Goal: Find contact information: Find contact information

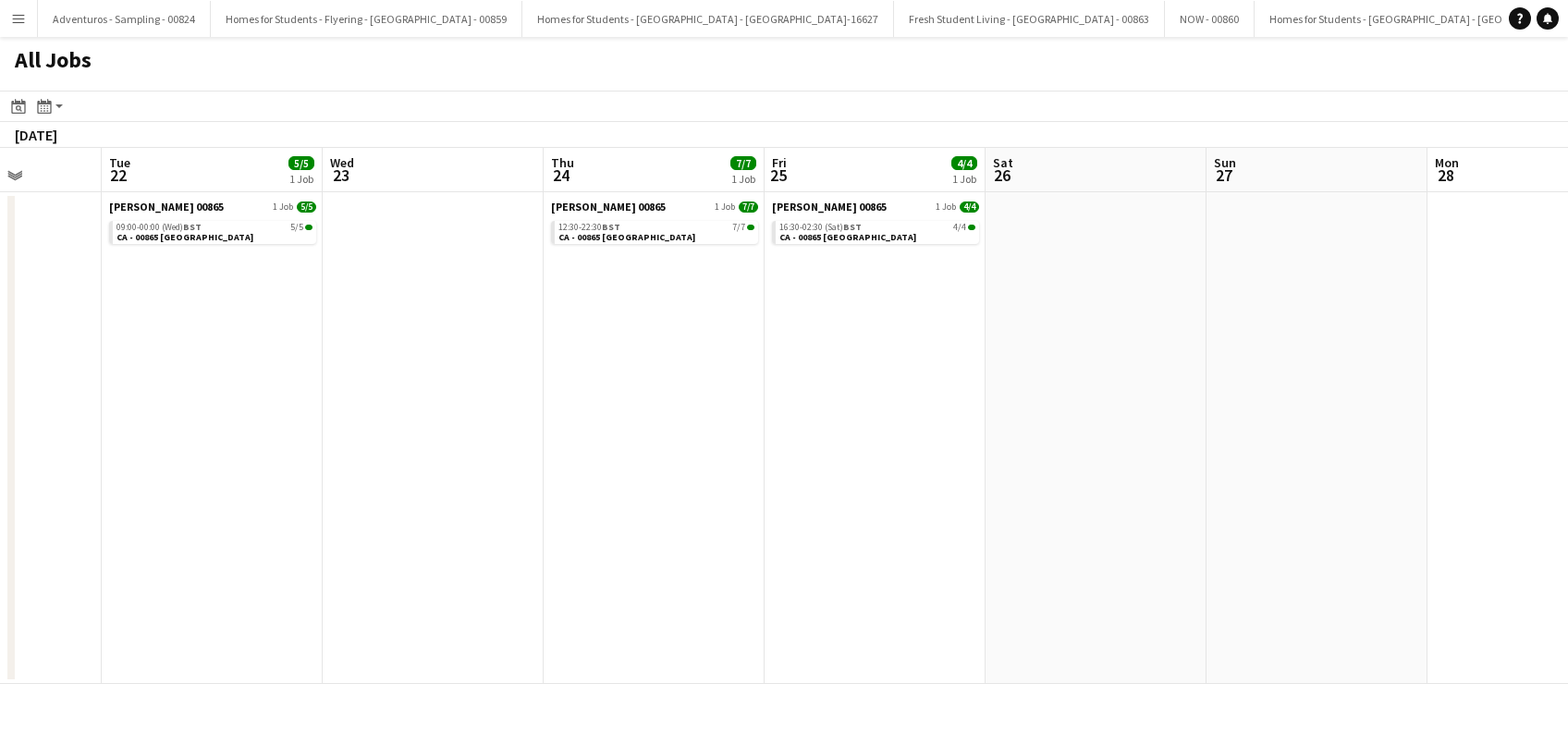
scroll to position [0, 458]
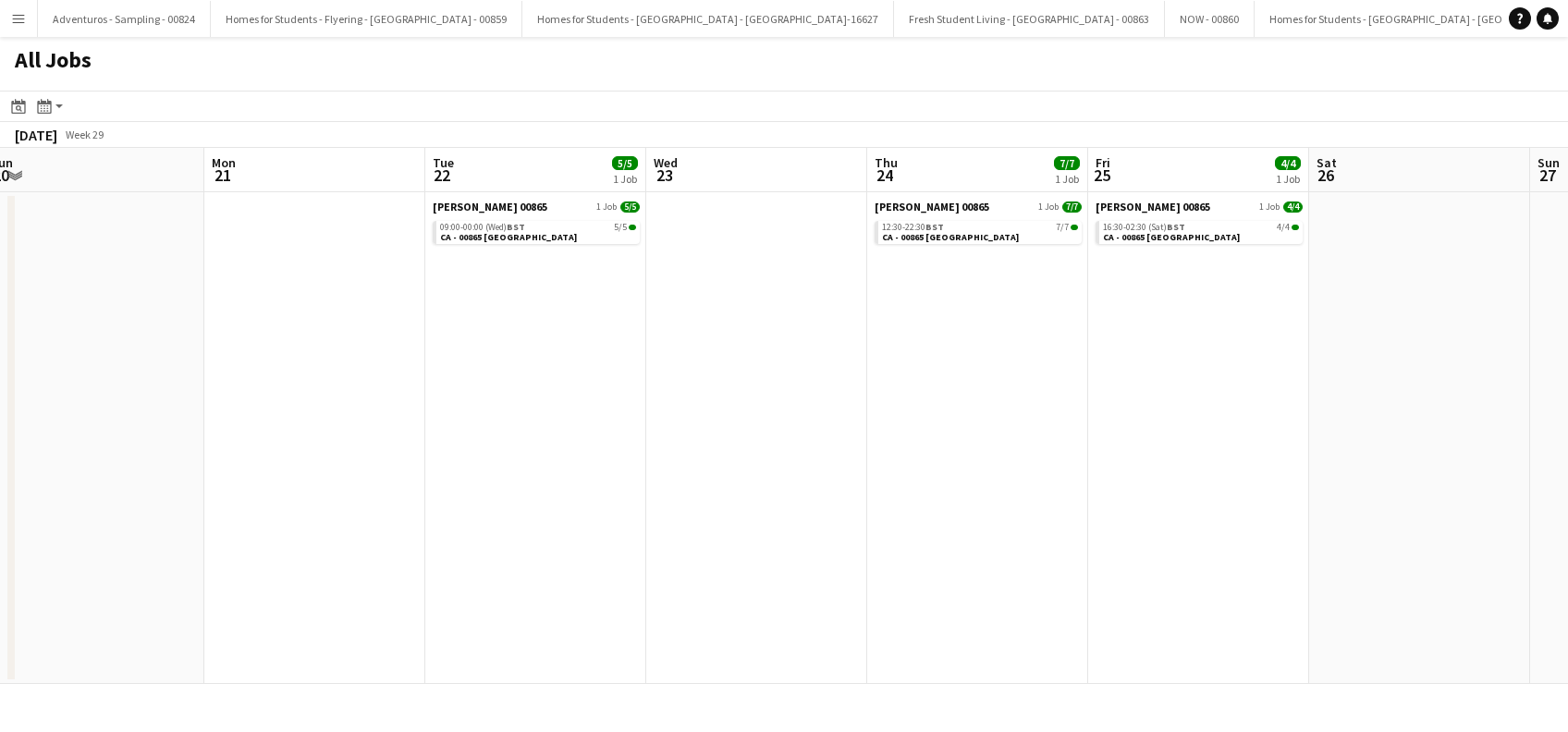
drag, startPoint x: 382, startPoint y: 400, endPoint x: 831, endPoint y: 470, distance: 454.4
click at [831, 470] on app-calendar-viewport "Fri 18 Sat 19 Sun 20 Mon 21 Tue 22 5/5 1 Job Wed 23 Thu 24 7/7 1 Job Fri 25 4/4…" at bounding box center [784, 415] width 1568 height 536
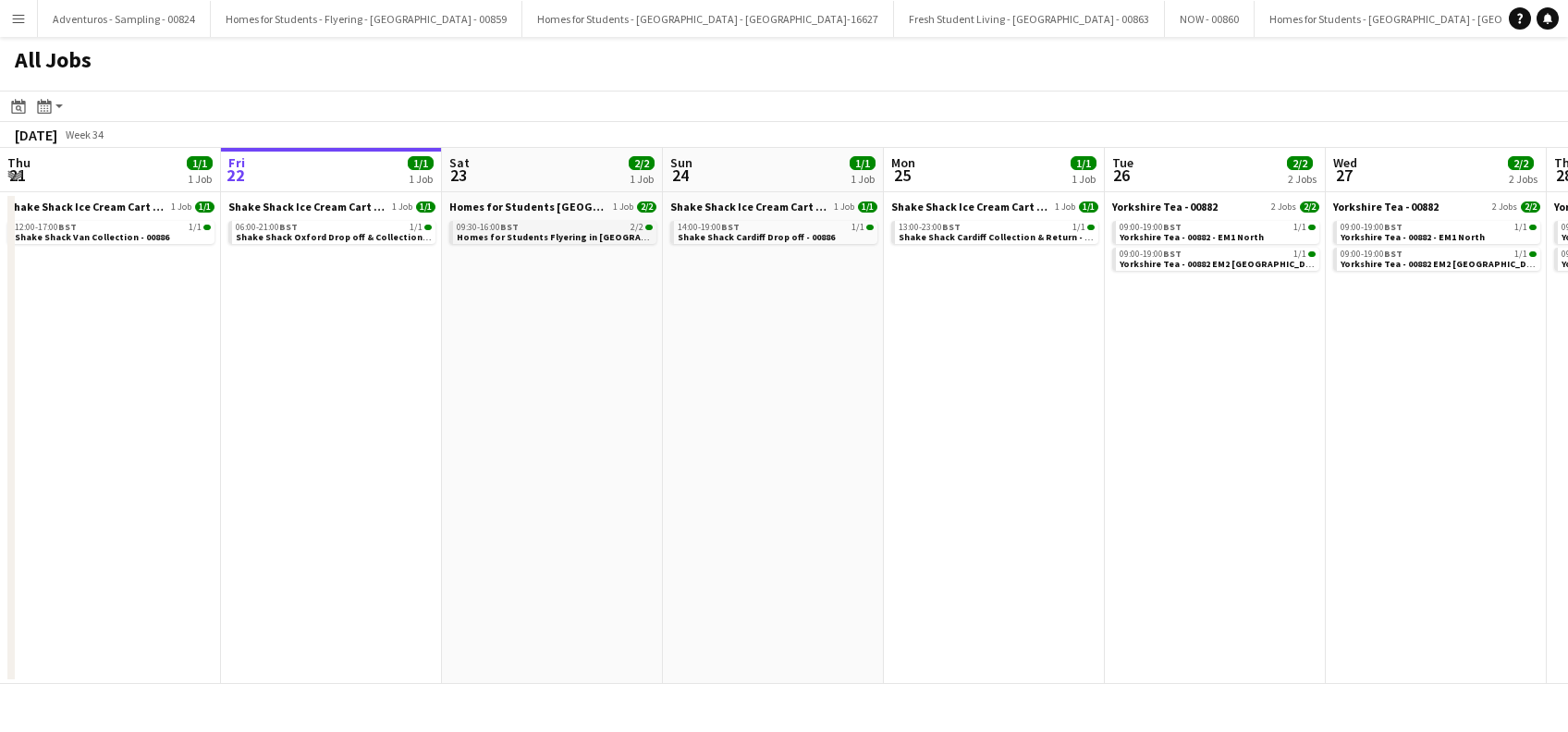
click at [531, 241] on span "Homes for Students Flyering in Leeds - 00884" at bounding box center [590, 237] width 267 height 12
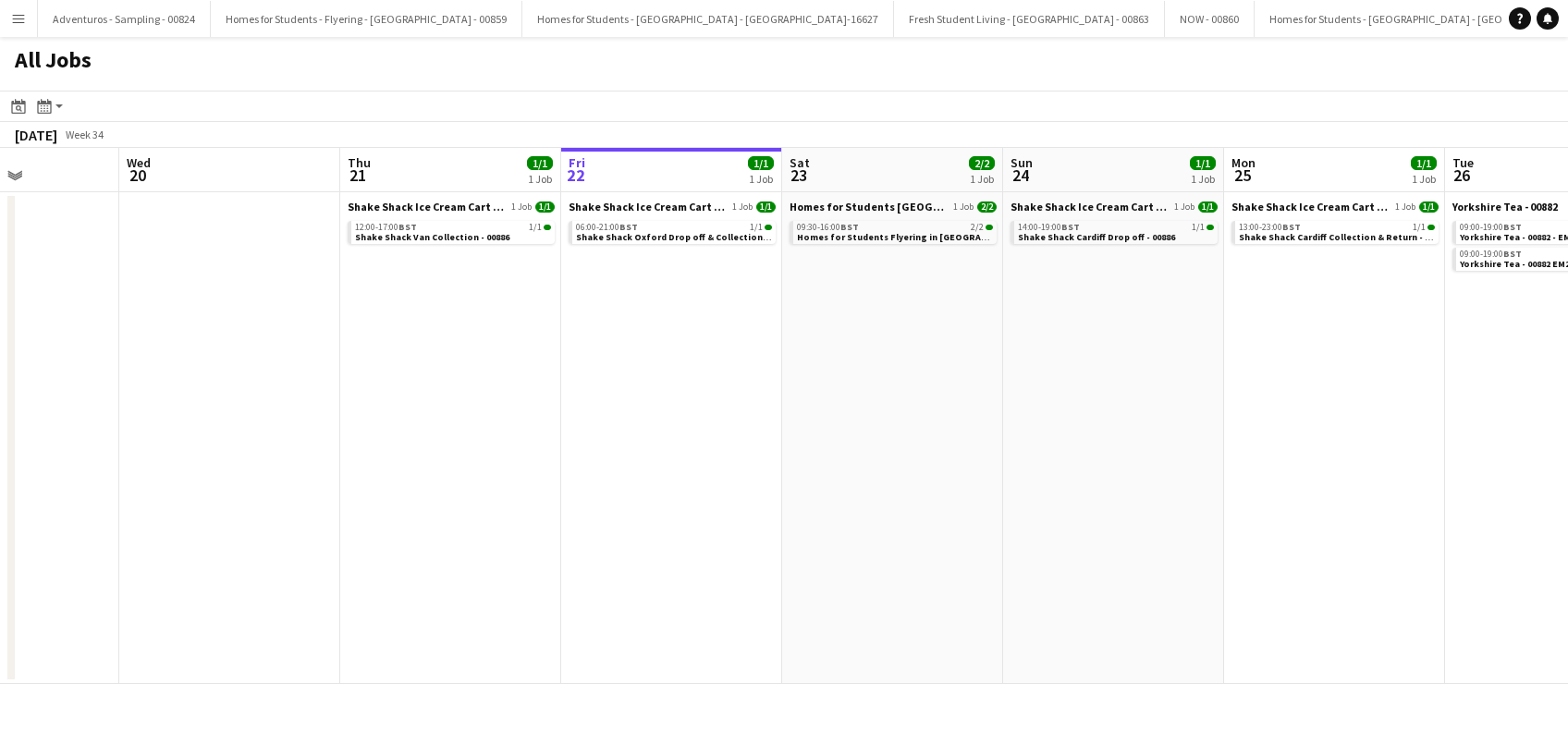
drag, startPoint x: 390, startPoint y: 471, endPoint x: 730, endPoint y: 498, distance: 341.1
click at [730, 498] on app-calendar-viewport "Sun 17 Mon 18 Tue 19 Wed 20 Thu 21 1/1 1 Job Fri 22 1/1 1 Job Sat 23 2/2 1 Job …" at bounding box center [784, 415] width 1568 height 536
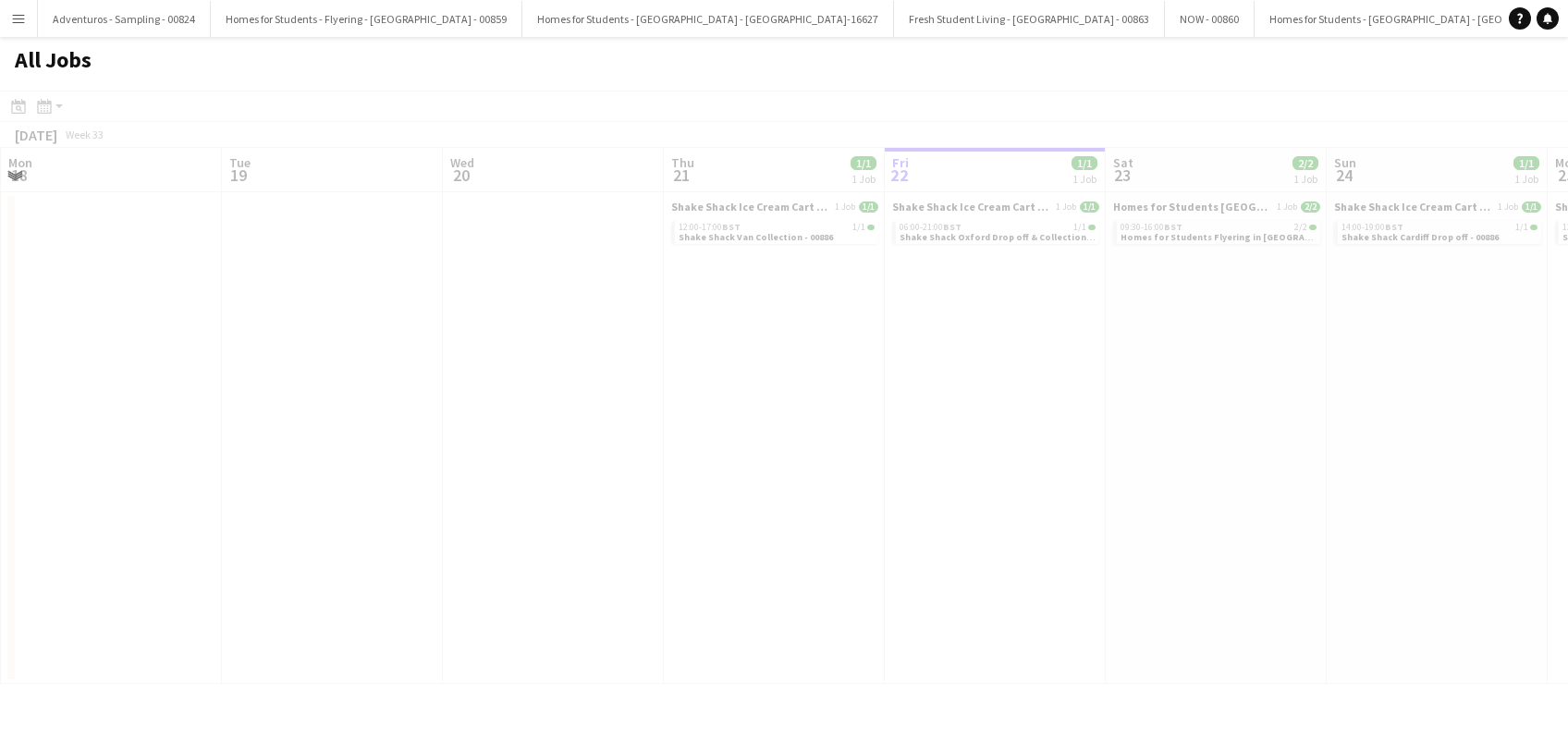
drag, startPoint x: 695, startPoint y: 518, endPoint x: 1014, endPoint y: 550, distance: 320.6
click at [1108, 556] on app-all-jobs "All Jobs Date picker AUG 2025 AUG 2025 Monday M Tuesday T Wednesday W Thursday …" at bounding box center [784, 361] width 1568 height 648
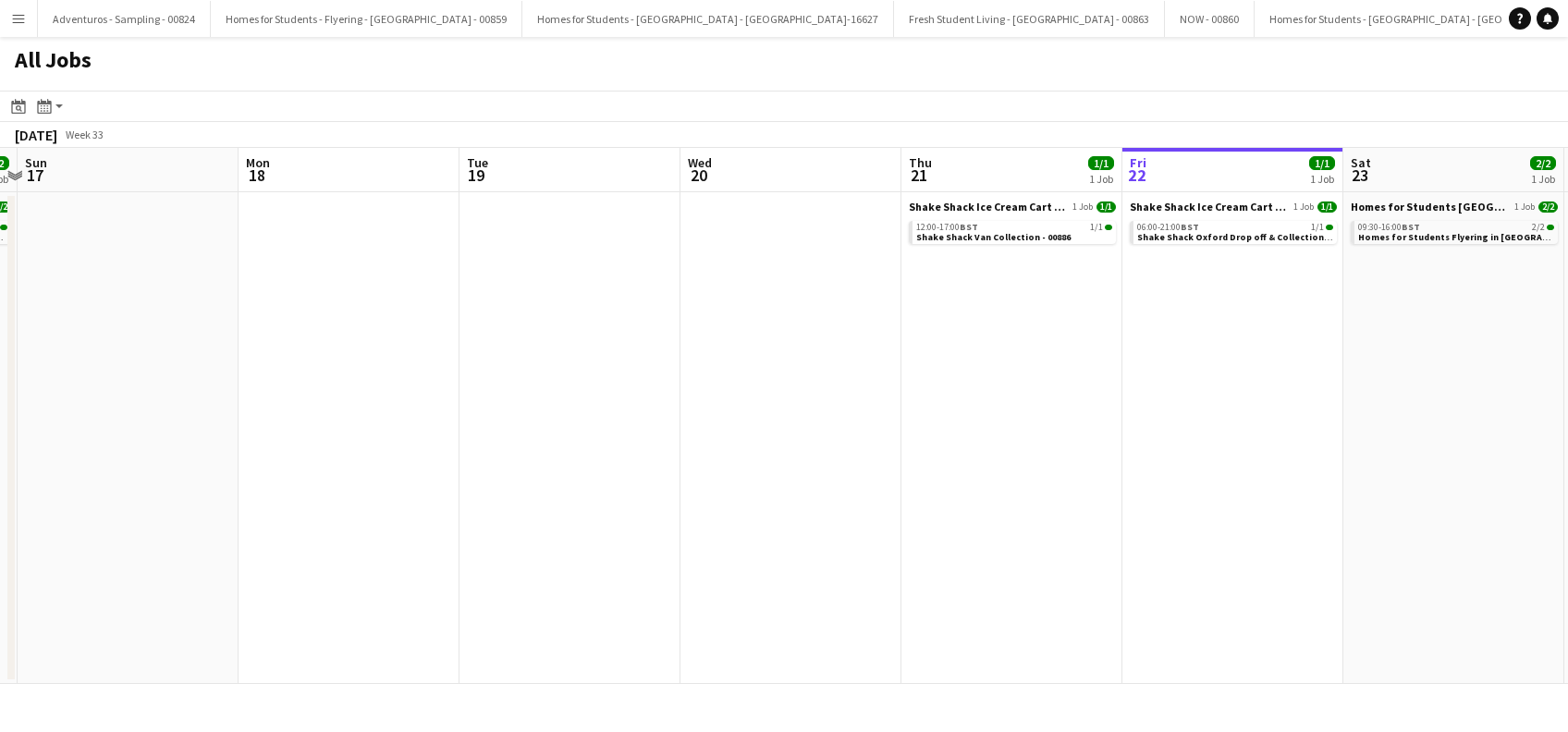
drag, startPoint x: 795, startPoint y: 543, endPoint x: 1014, endPoint y: 543, distance: 219.0
click at [1014, 543] on app-calendar-viewport "Fri 15 1/1 1 Job Sat 16 2/2 1 Job Sun 17 Mon 18 Tue 19 Wed 20 Thu 21 1/1 1 Job …" at bounding box center [784, 415] width 1568 height 536
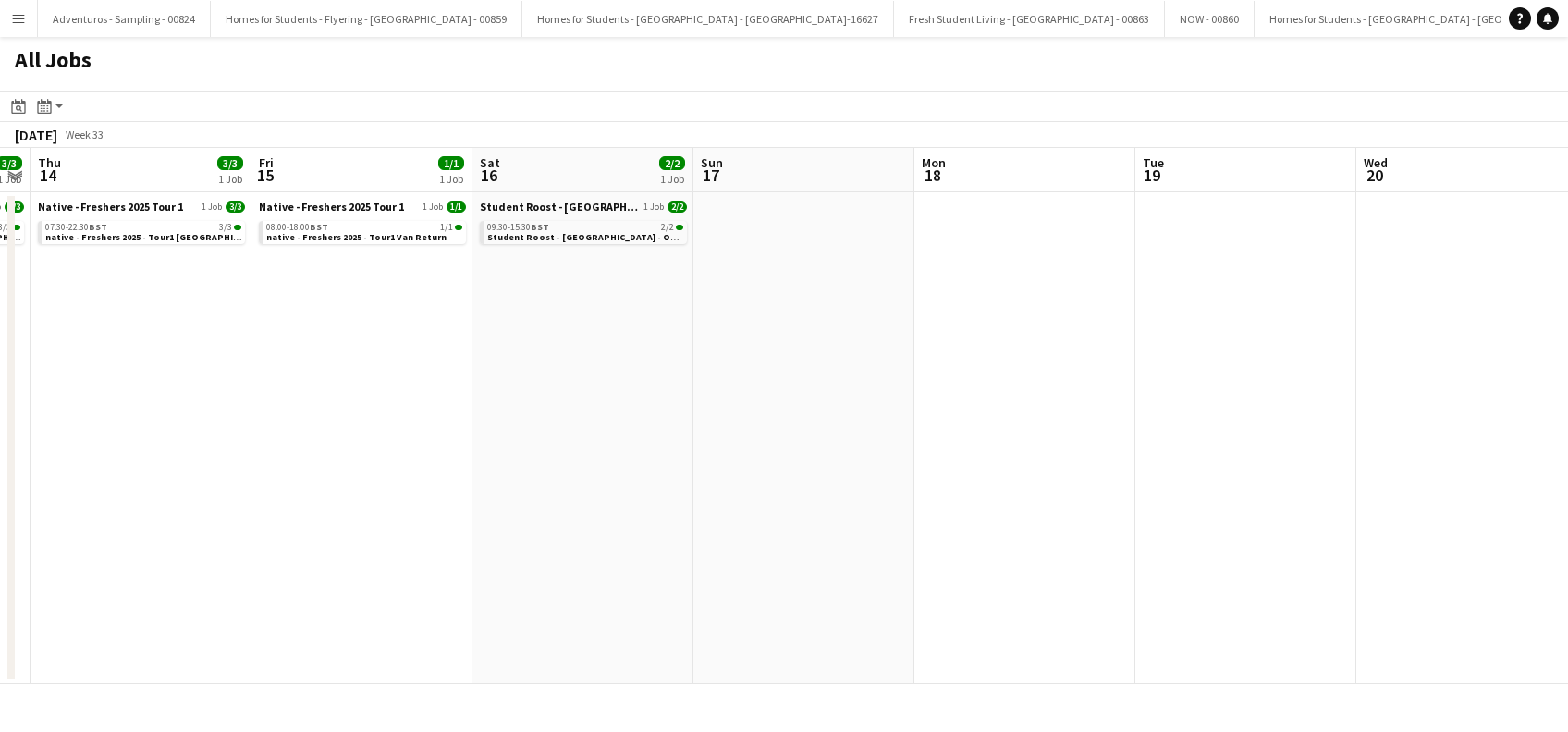
scroll to position [0, 503]
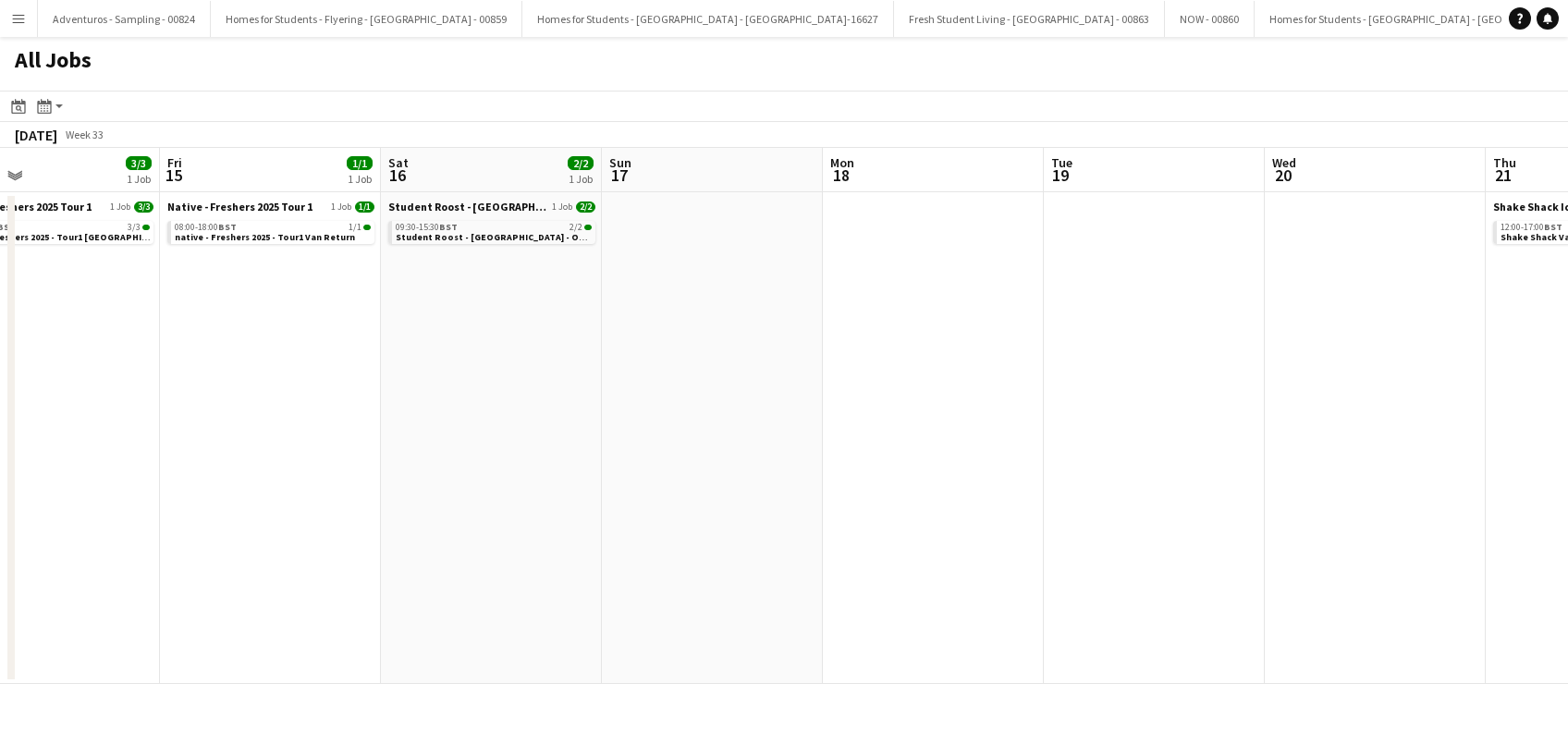
drag, startPoint x: 487, startPoint y: 557, endPoint x: 858, endPoint y: 555, distance: 371.0
click at [858, 555] on app-calendar-viewport "Tue 12 1/1 1 Job Wed 13 3/3 1 Job Thu 14 3/3 1 Job Fri 15 1/1 1 Job Sat 16 2/2 …" at bounding box center [784, 415] width 1568 height 536
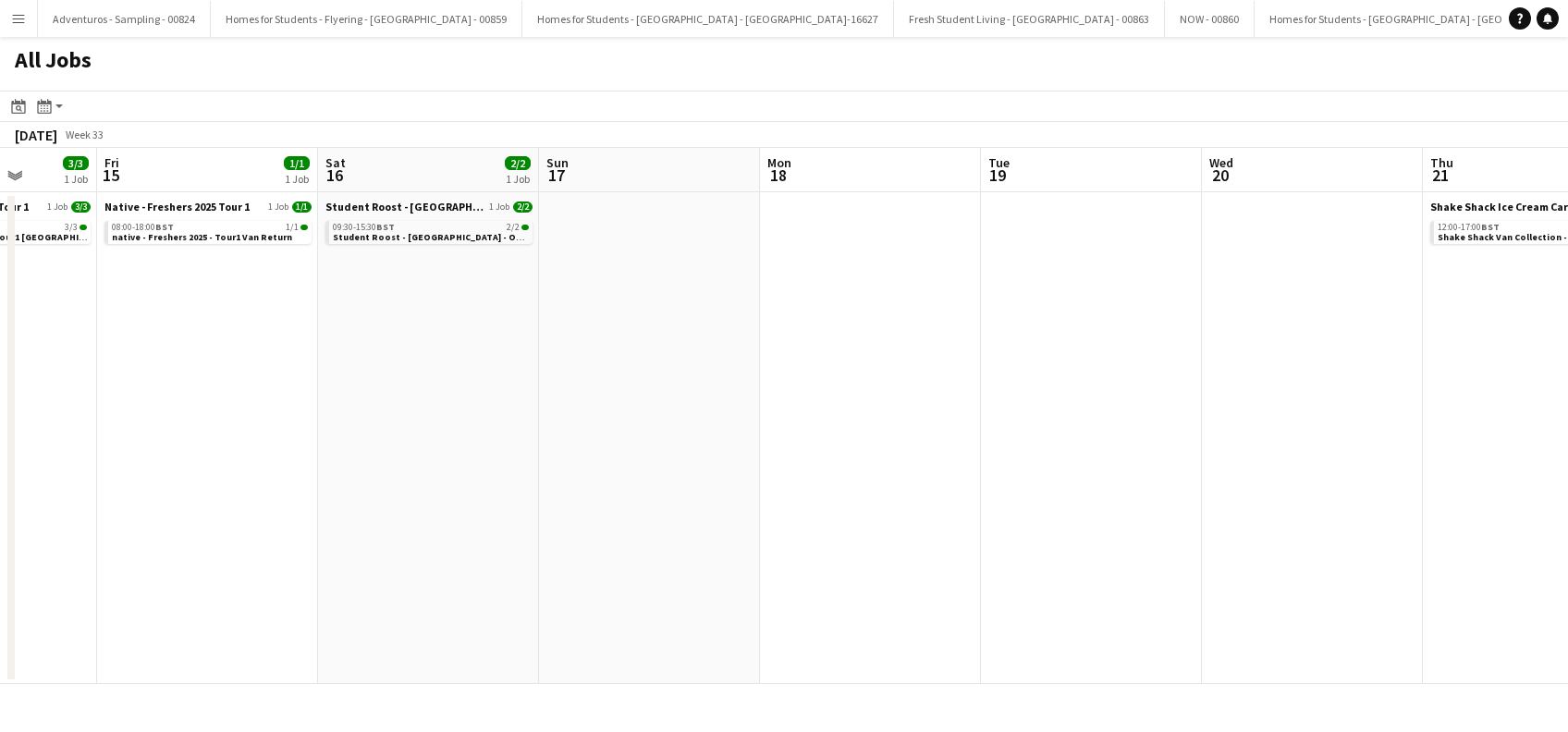
click at [1040, 444] on app-all-jobs "All Jobs Date picker AUG 2025 AUG 2025 Monday M Tuesday T Wednesday W Thursday …" at bounding box center [784, 361] width 1568 height 648
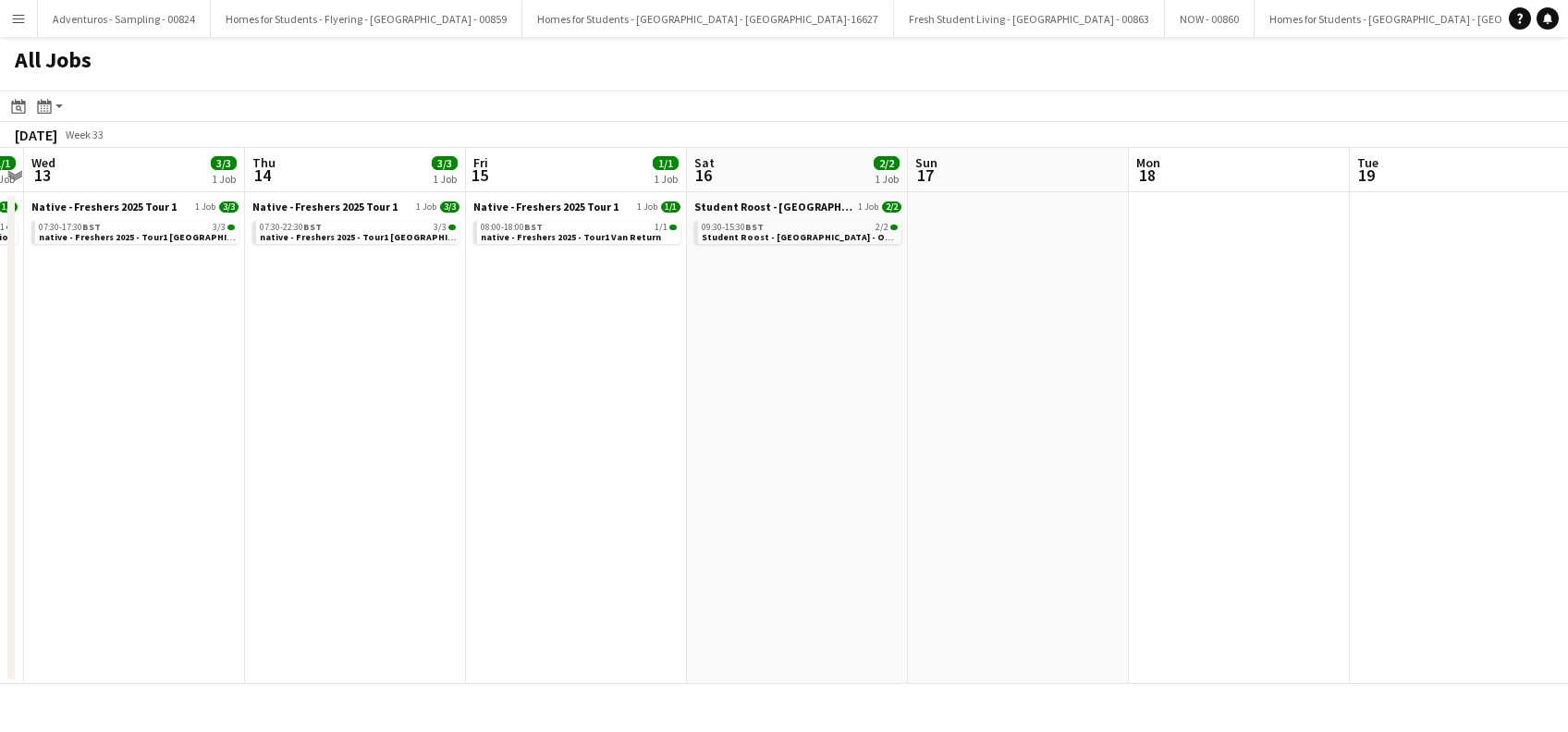
drag, startPoint x: 261, startPoint y: 487, endPoint x: 639, endPoint y: 510, distance: 378.7
click at [639, 510] on app-calendar-viewport "Mon 11 Tue 12 1/1 1 Job Wed 13 3/3 1 Job Thu 14 3/3 1 Job Fri 15 1/1 1 Job Sat …" at bounding box center [784, 415] width 1568 height 536
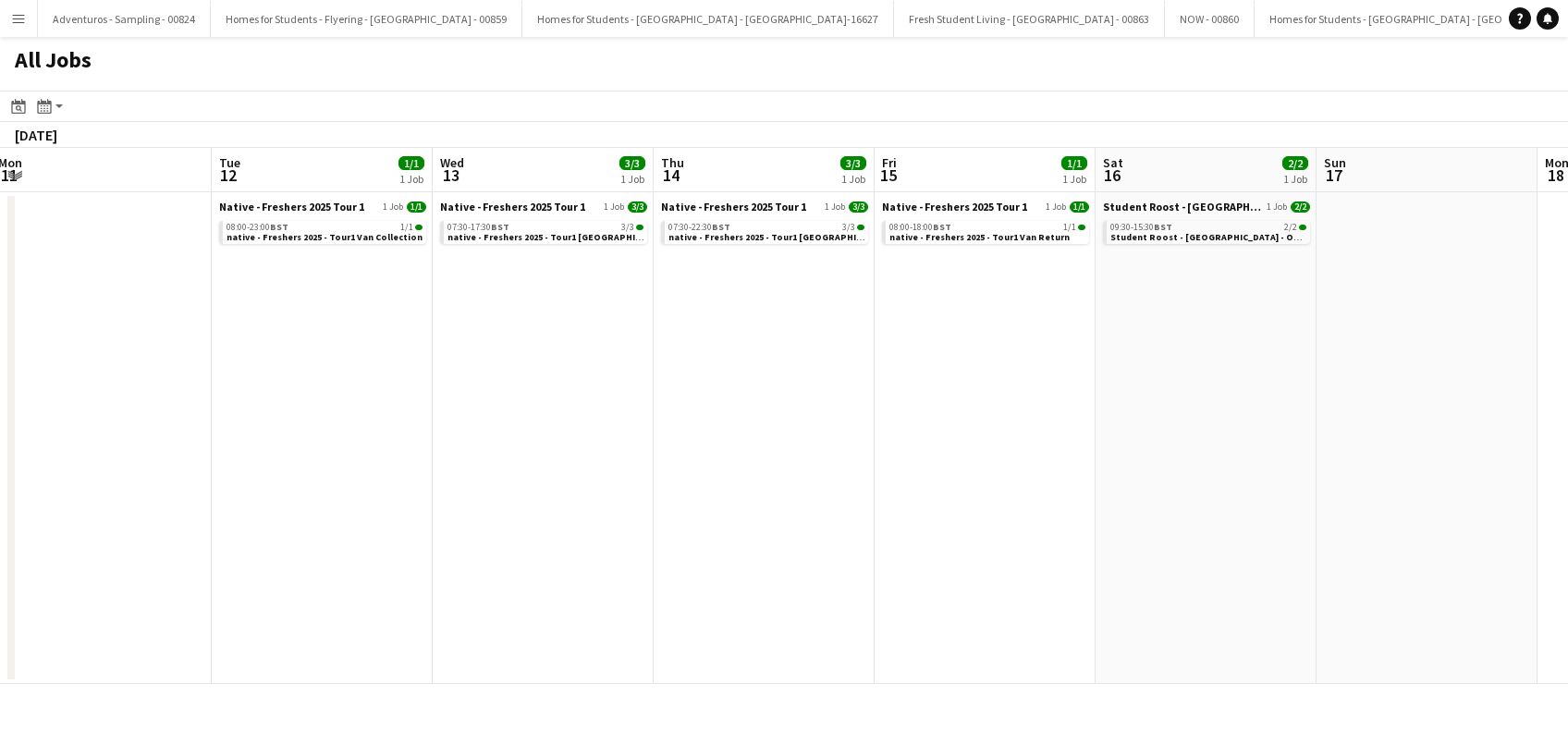
drag, startPoint x: 306, startPoint y: 531, endPoint x: 706, endPoint y: 540, distance: 400.1
click at [706, 540] on app-calendar-viewport "Sat 9 Sun 10 Mon 11 Tue 12 1/1 1 Job Wed 13 3/3 1 Job Thu 14 3/3 1 Job Fri 15 1…" at bounding box center [784, 415] width 1568 height 536
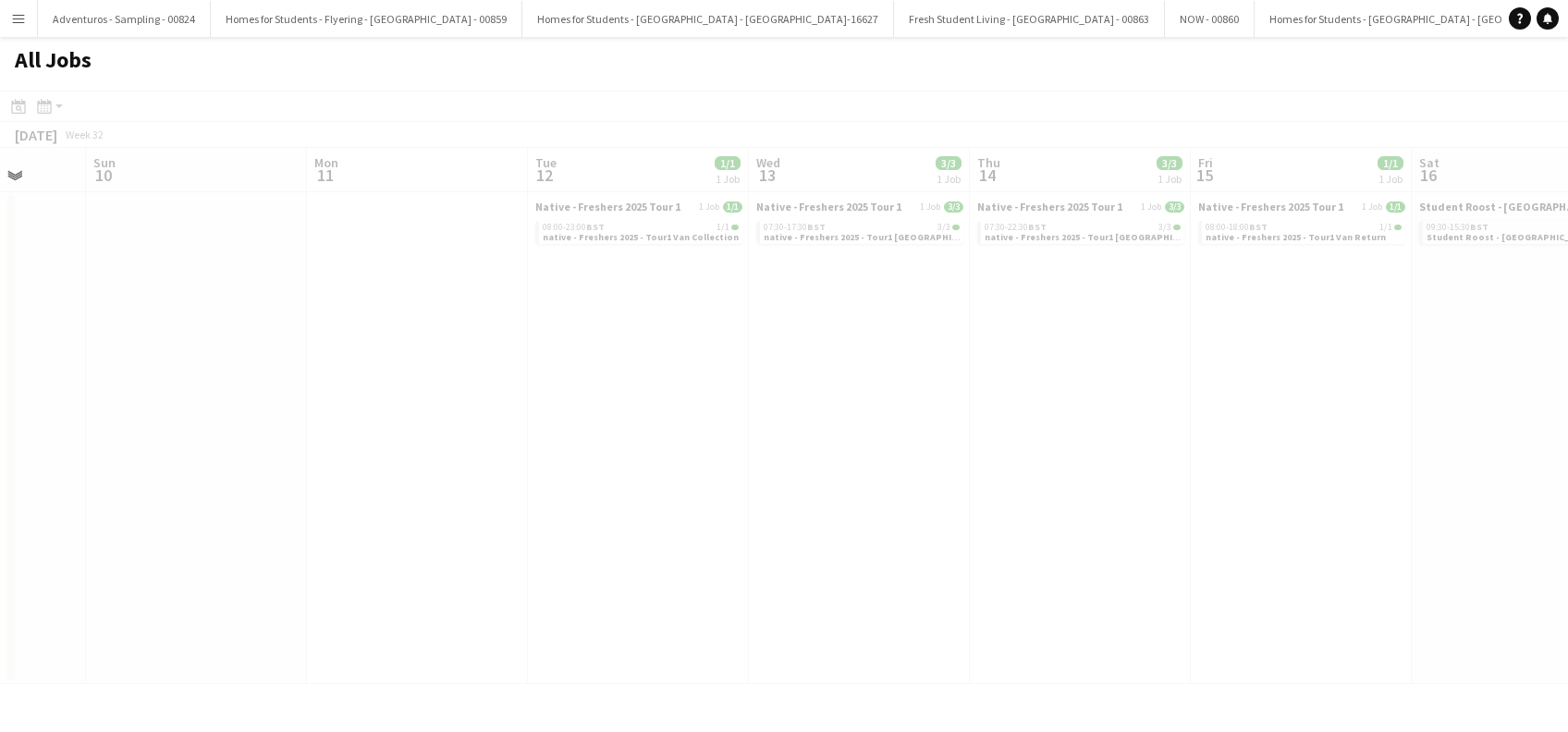
drag, startPoint x: 406, startPoint y: 533, endPoint x: 1015, endPoint y: 532, distance: 609.0
click at [1015, 532] on app-calendar-viewport "Thu 7 Fri 8 Sat 9 Sun 10 Mon 11 Tue 12 1/1 1 Job Wed 13 3/3 1 Job Thu 14 3/3 1 …" at bounding box center [784, 415] width 1568 height 536
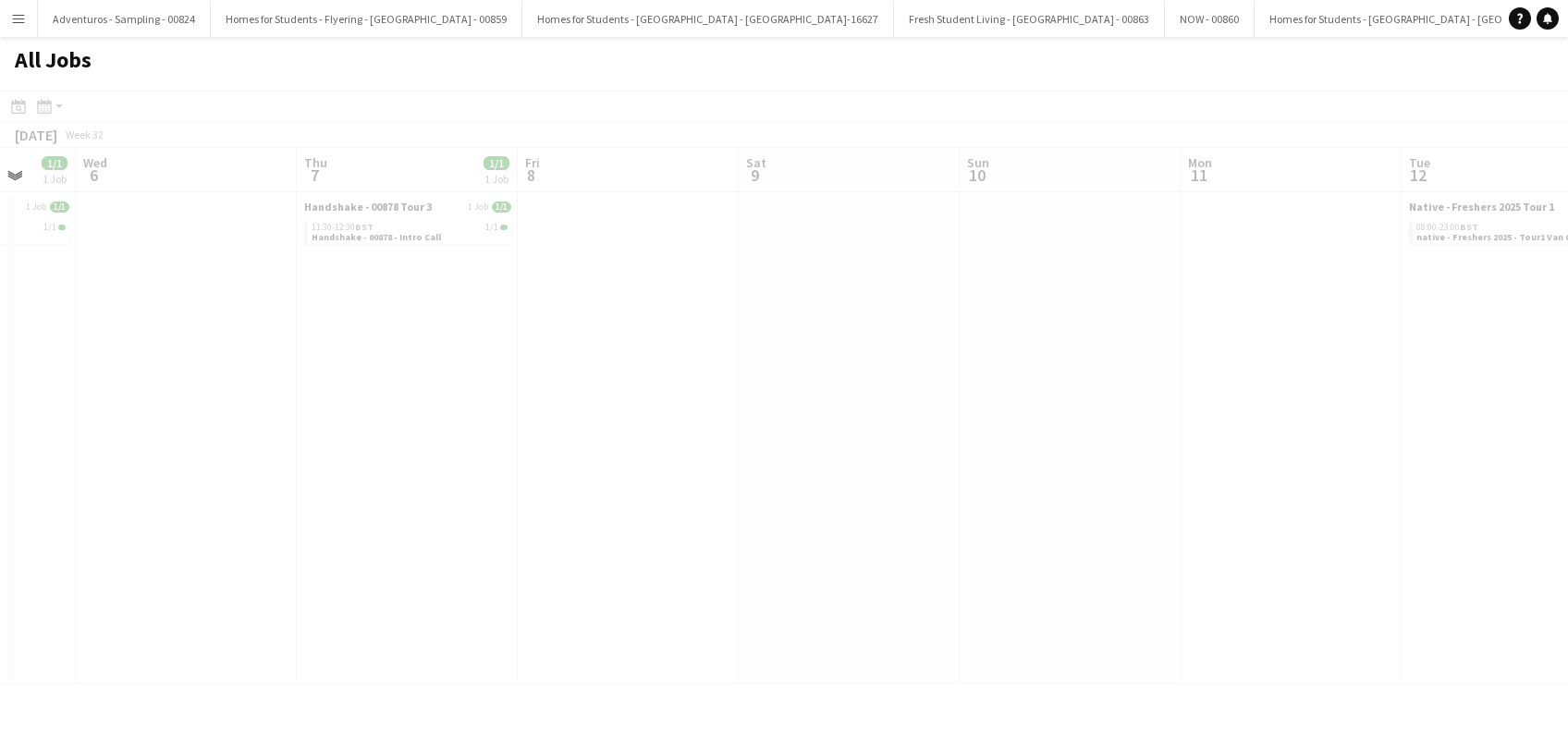
click at [802, 536] on app-calendar-viewport "Sun 3 Mon 4 Tue 5 1/1 1 Job Wed 6 Thu 7 1/1 1 Job Fri 8 Sat 9 Sun 10 Mon 11 Tue…" at bounding box center [784, 415] width 1568 height 536
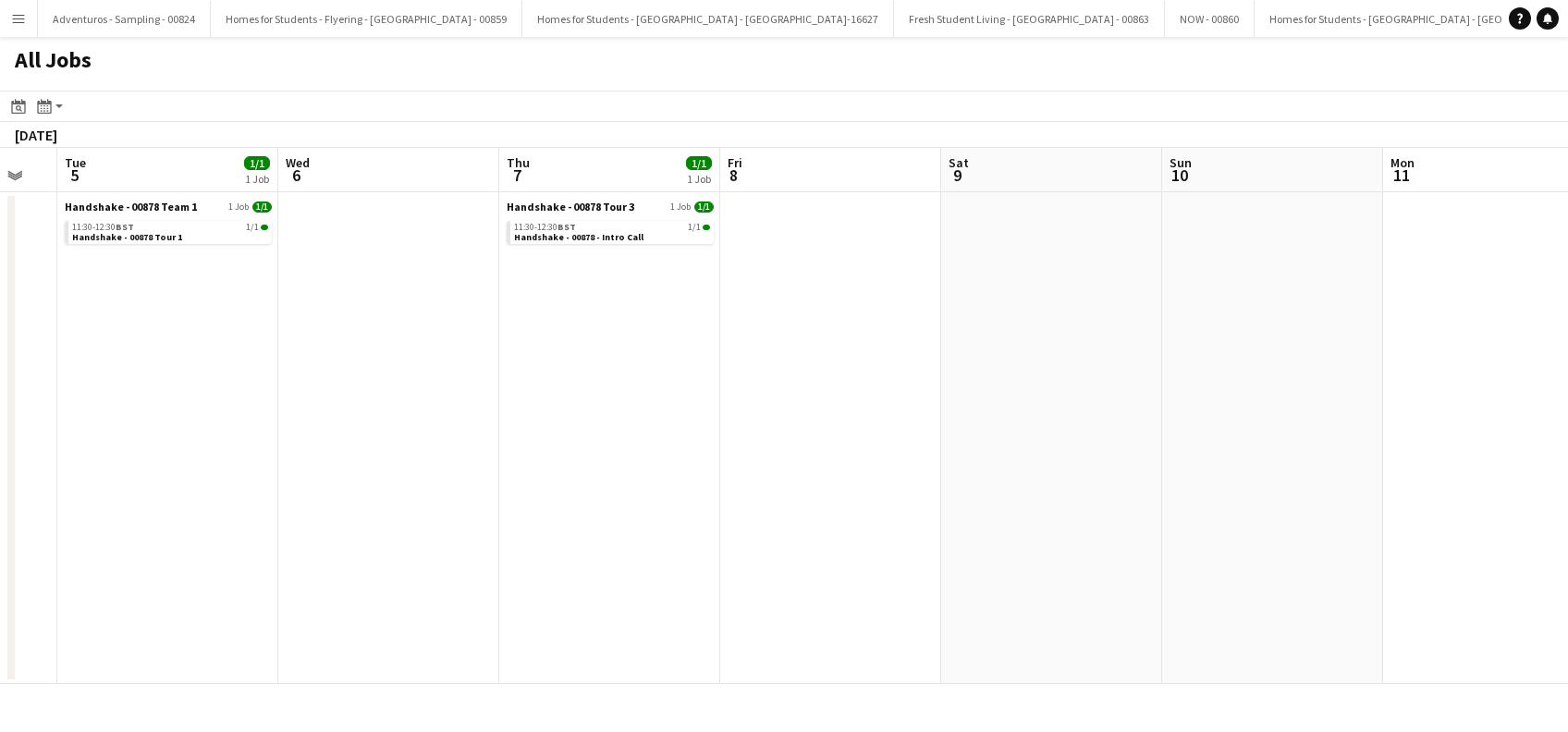
drag, startPoint x: 503, startPoint y: 536, endPoint x: 917, endPoint y: 538, distance: 414.0
click at [917, 538] on app-calendar-viewport "Sun 3 Mon 4 Tue 5 1/1 1 Job Wed 6 Thu 7 1/1 1 Job Fri 8 Sat 9 Sun 10 Mon 11 Tue…" at bounding box center [784, 415] width 1568 height 536
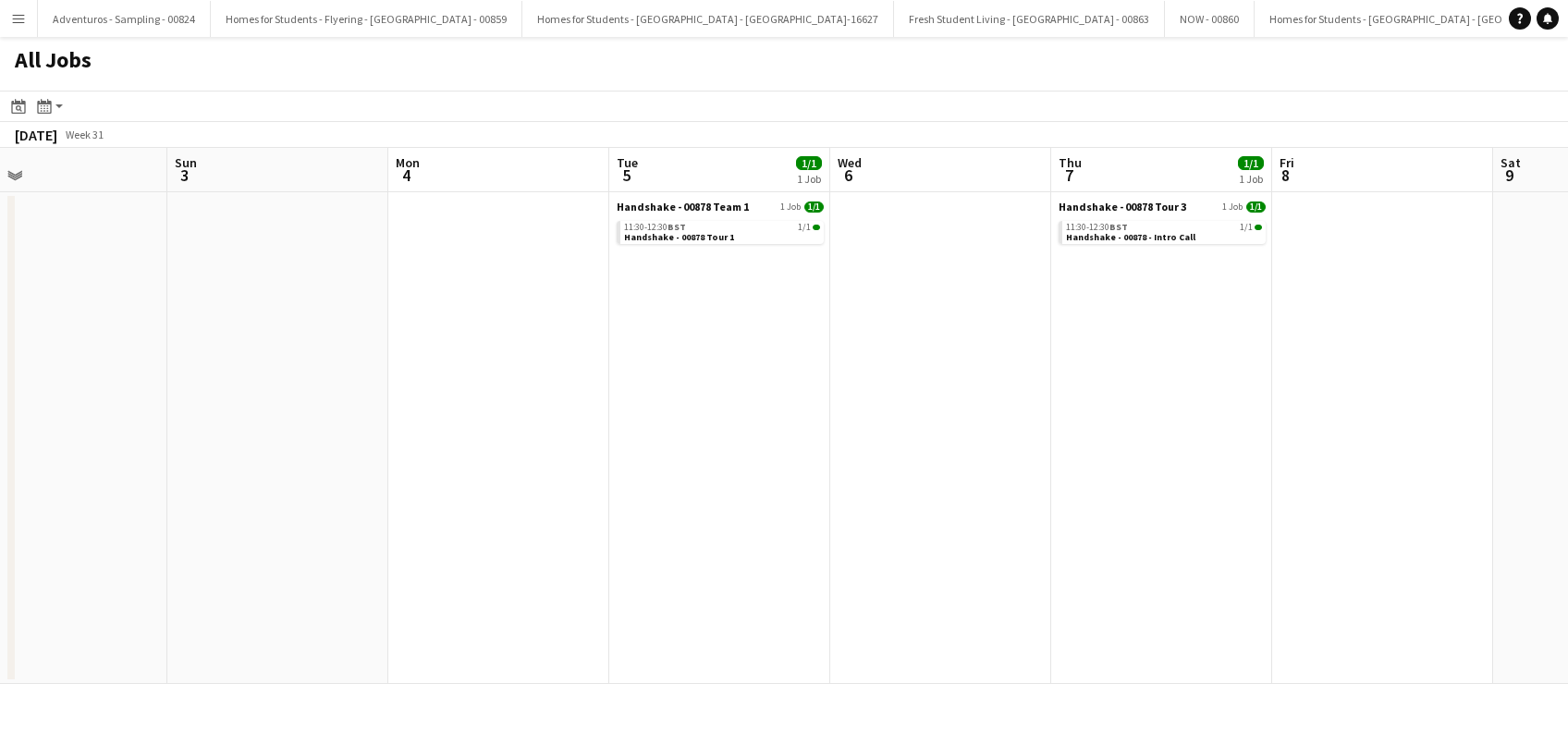
click at [1088, 554] on app-all-jobs "All Jobs Date picker AUG 2025 AUG 2025 Monday M Tuesday T Wednesday W Thursday …" at bounding box center [784, 361] width 1568 height 648
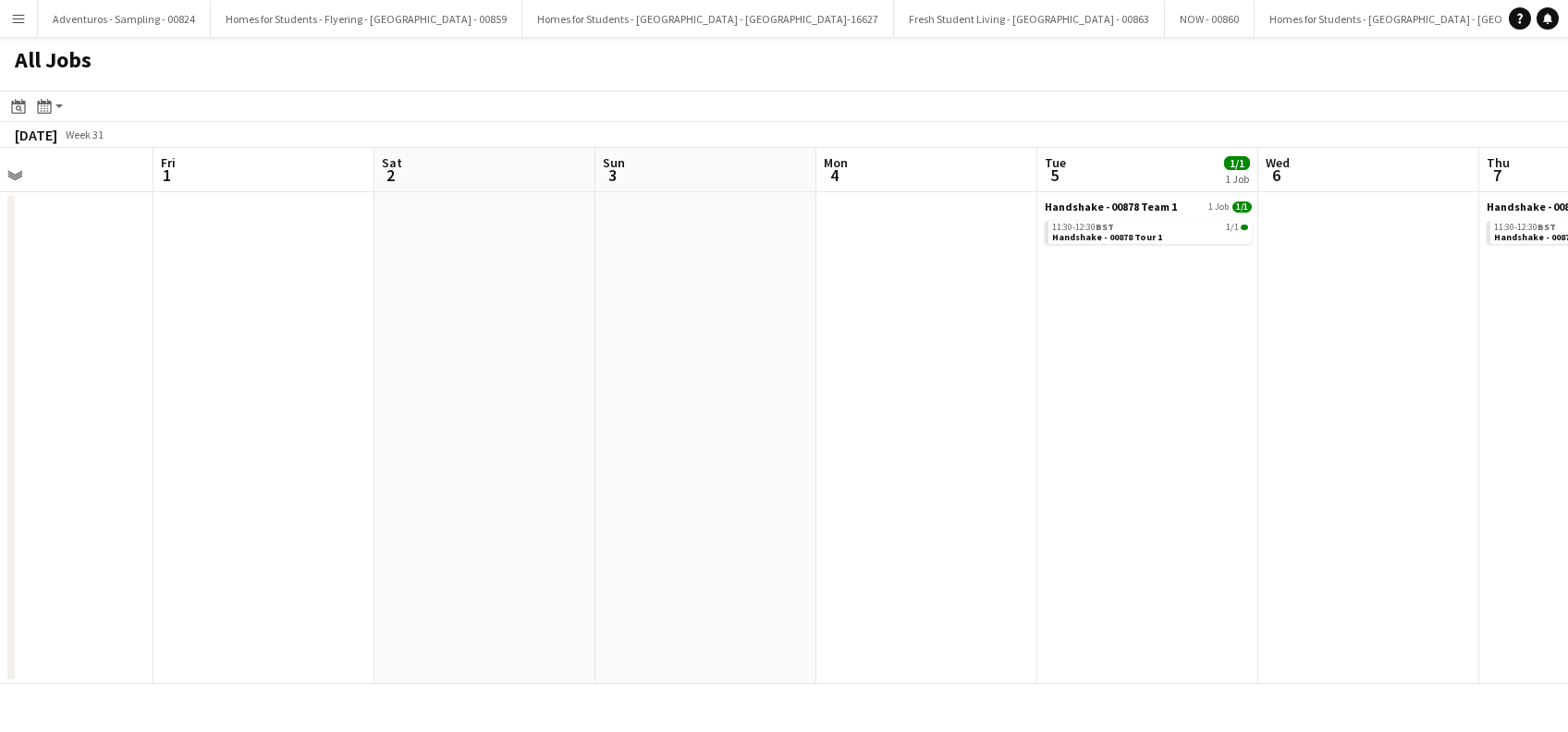
drag, startPoint x: 731, startPoint y: 578, endPoint x: 947, endPoint y: 567, distance: 216.3
click at [947, 567] on app-calendar-viewport "Tue 29 Wed 30 Thu 31 Fri 1 Sat 2 Sun 3 Mon 4 Tue 5 1/1 1 Job Wed 6 Thu 7 1/1 1 …" at bounding box center [784, 415] width 1568 height 536
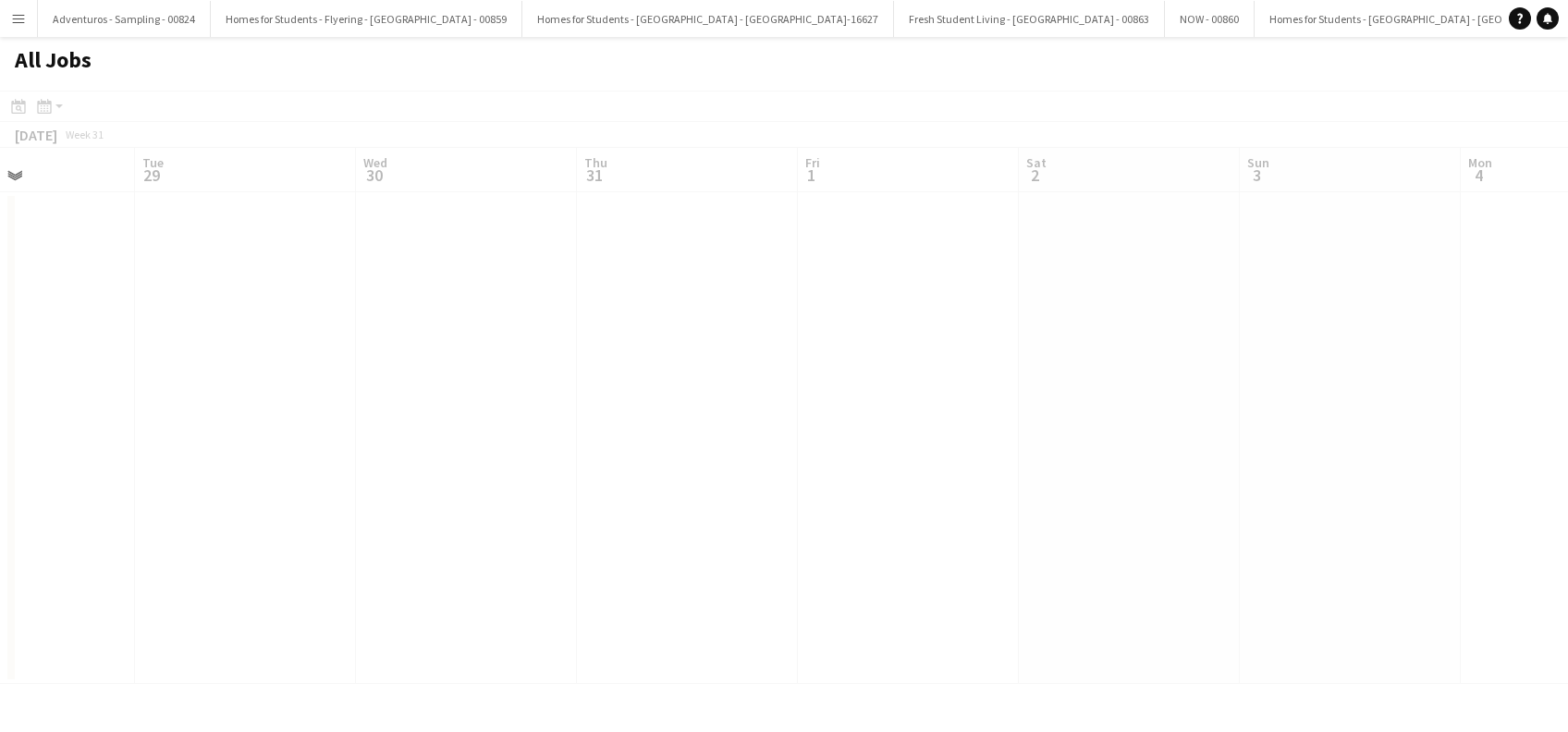
drag, startPoint x: 452, startPoint y: 536, endPoint x: 1038, endPoint y: 547, distance: 586.1
click at [1040, 547] on app-calendar-viewport "Sat 26 Sun 27 Mon 28 Tue 29 Wed 30 Thu 31 Fri 1 Sat 2 Sun 3 Mon 4 Tue 5 1/1 1 J…" at bounding box center [784, 415] width 1568 height 536
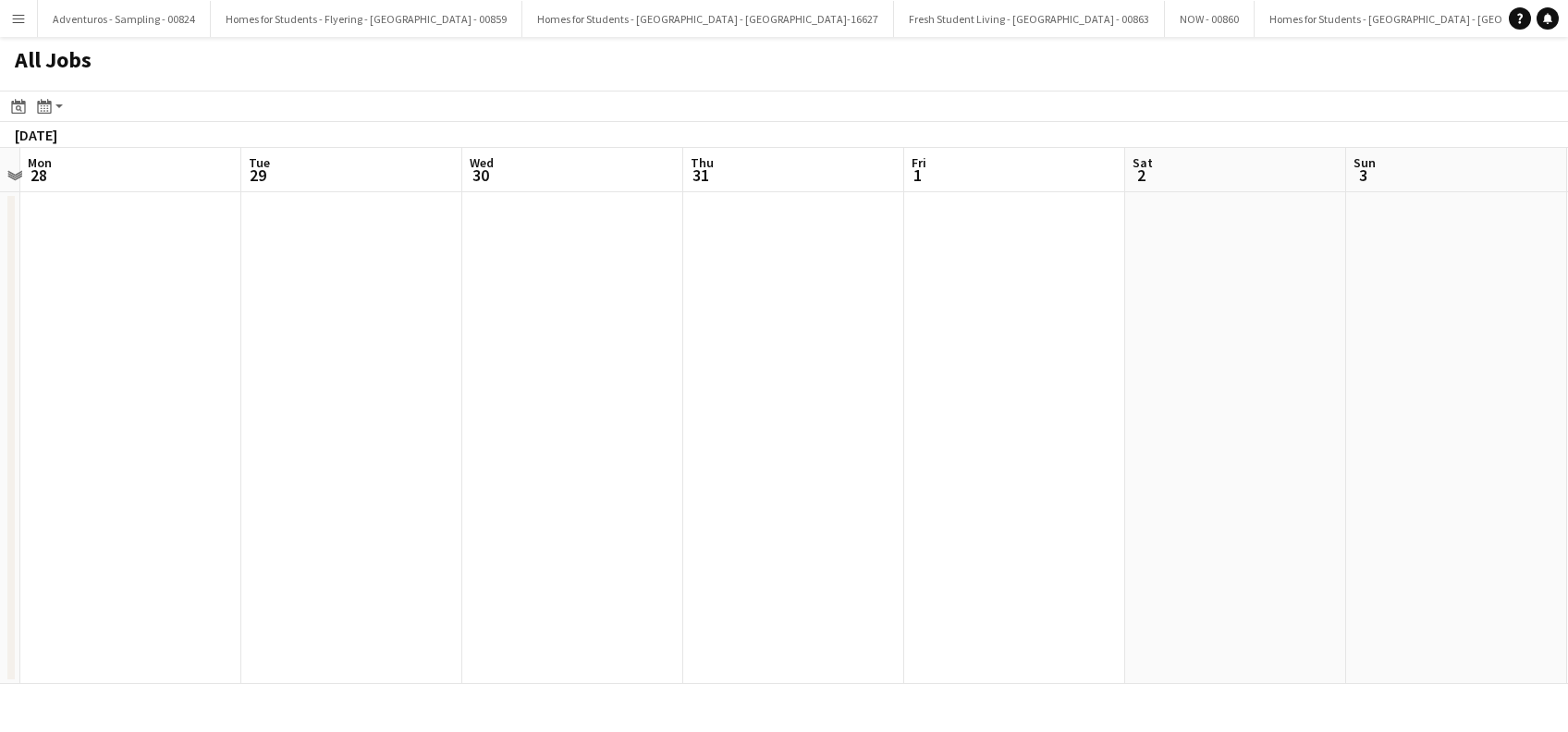
drag, startPoint x: 405, startPoint y: 547, endPoint x: 1036, endPoint y: 544, distance: 631.0
click at [1038, 545] on app-calendar-viewport "Sat 26 Sun 27 Mon 28 Tue 29 Wed 30 Thu 31 Fri 1 Sat 2 Sun 3 Mon 4 Tue 5 1/1 1 J…" at bounding box center [784, 415] width 1568 height 536
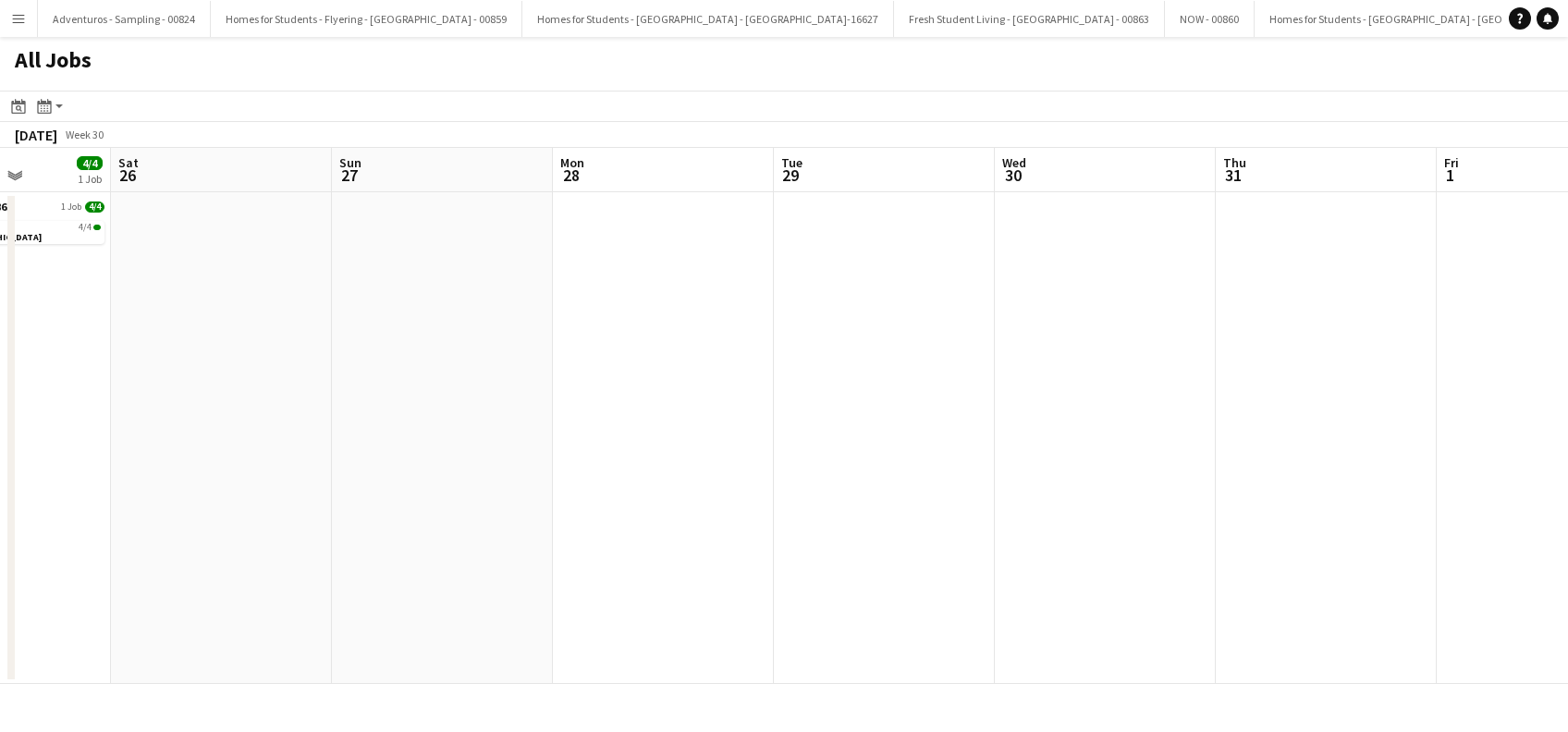
drag, startPoint x: 655, startPoint y: 515, endPoint x: 732, endPoint y: 515, distance: 77.0
click at [834, 515] on app-calendar-viewport "Wed 23 Thu 24 7/7 1 Job Fri 25 4/4 1 Job Sat 26 Sun 27 Mon 28 Tue 29 Wed 30 Thu…" at bounding box center [784, 415] width 1568 height 536
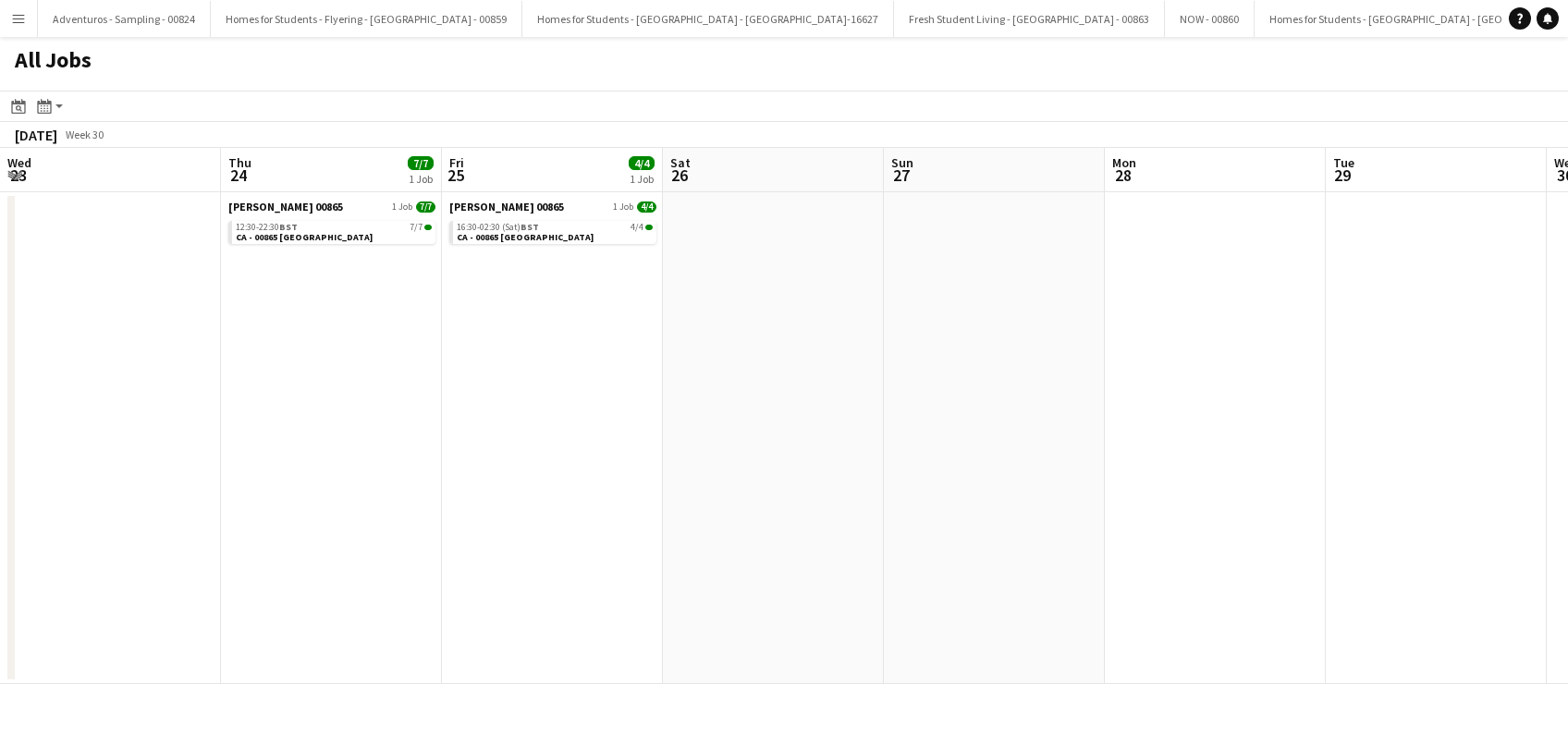
drag, startPoint x: 724, startPoint y: 528, endPoint x: 802, endPoint y: 527, distance: 78.0
click at [904, 527] on app-calendar-viewport "Mon 21 Tue 22 5/5 1 Job Wed 23 Thu 24 7/7 1 Job Fri 25 4/4 1 Job Sat 26 Sun 27 …" at bounding box center [784, 415] width 1568 height 536
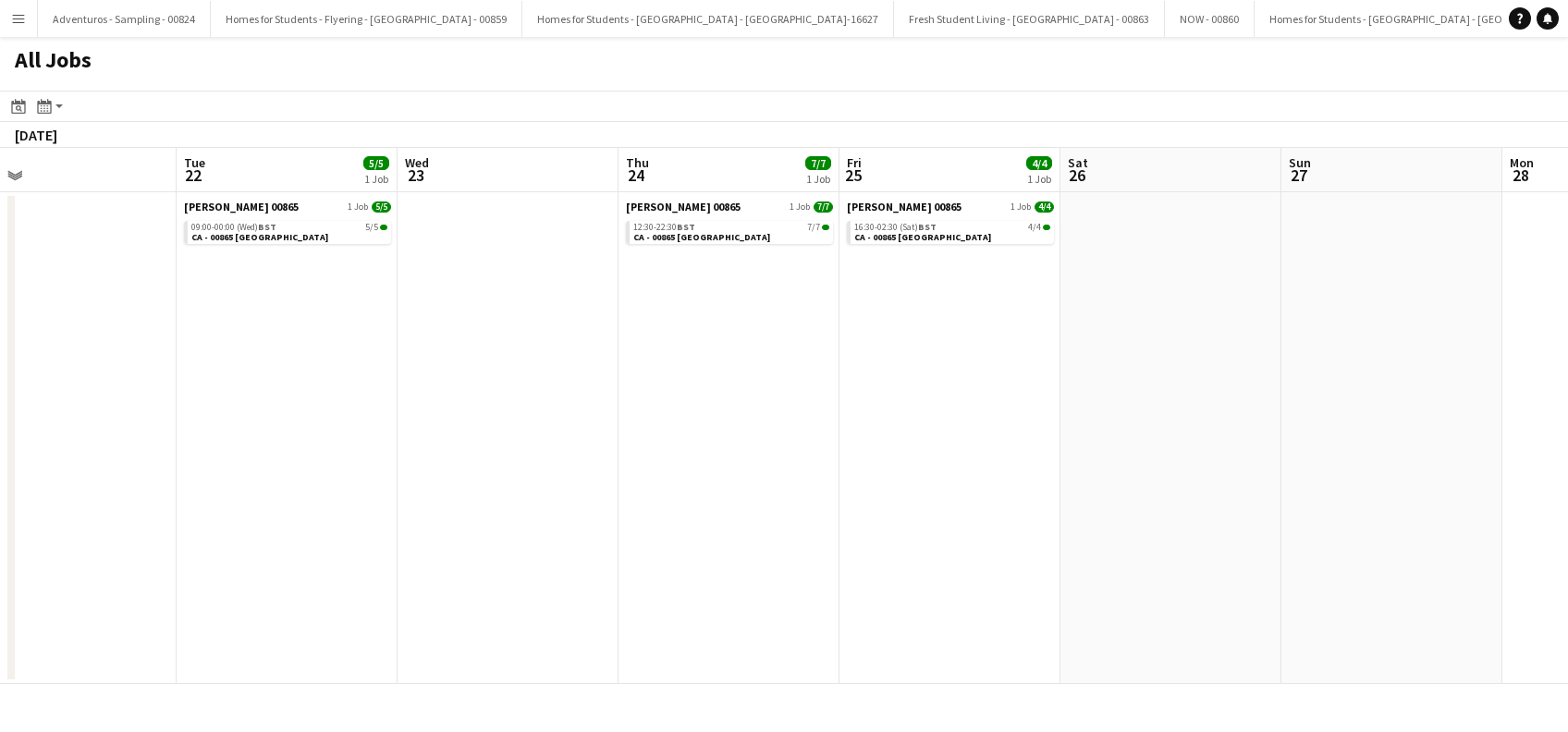
click at [1007, 543] on app-all-jobs "All Jobs Date picker AUG 2025 AUG 2025 Monday M Tuesday T Wednesday W Thursday …" at bounding box center [784, 361] width 1568 height 648
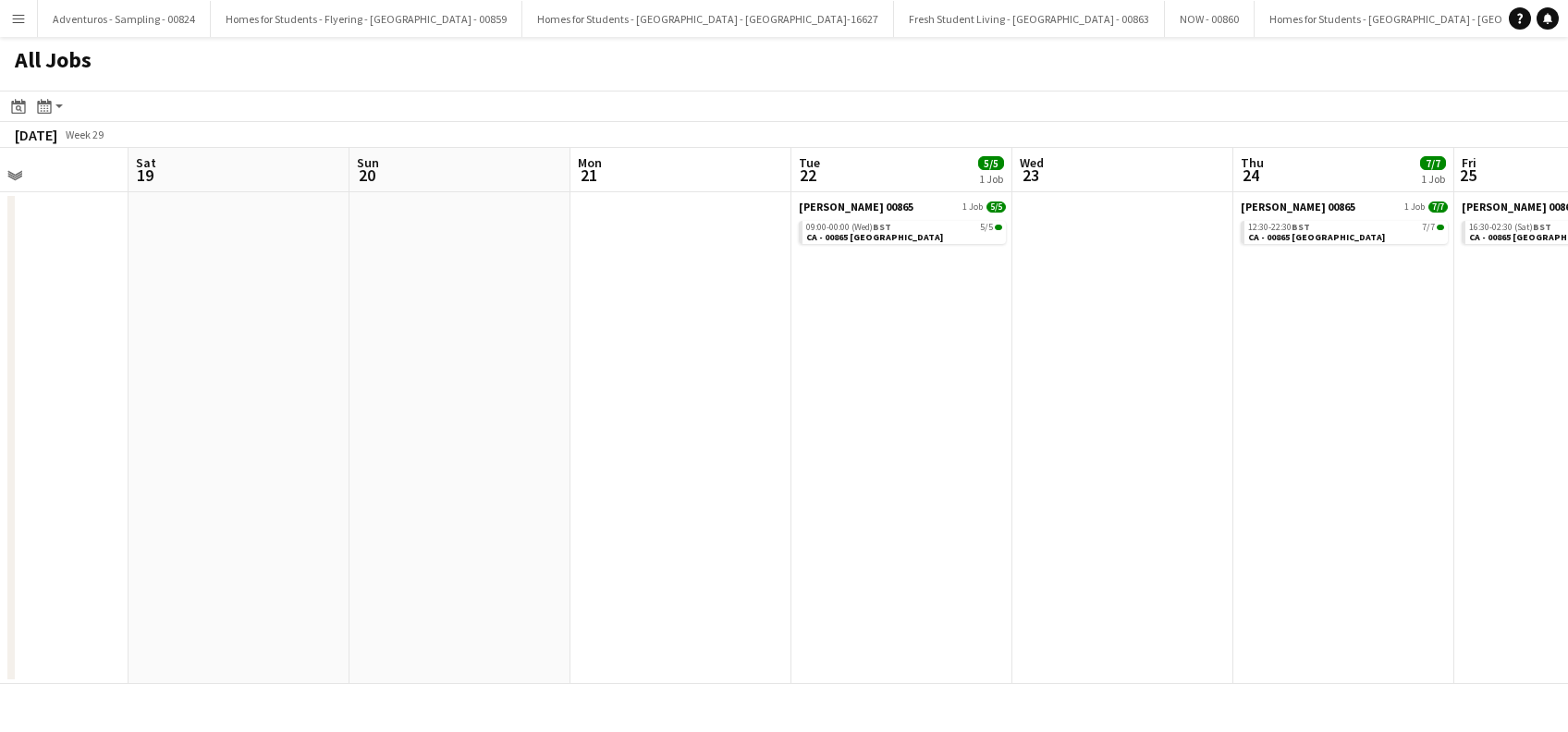
drag, startPoint x: 527, startPoint y: 554, endPoint x: 660, endPoint y: 532, distance: 134.8
click at [996, 551] on app-calendar-viewport "Wed 16 Thu 17 Fri 18 Sat 19 Sun 20 Mon 21 Tue 22 5/5 1 Job Wed 23 Thu 24 7/7 1 …" at bounding box center [784, 415] width 1568 height 536
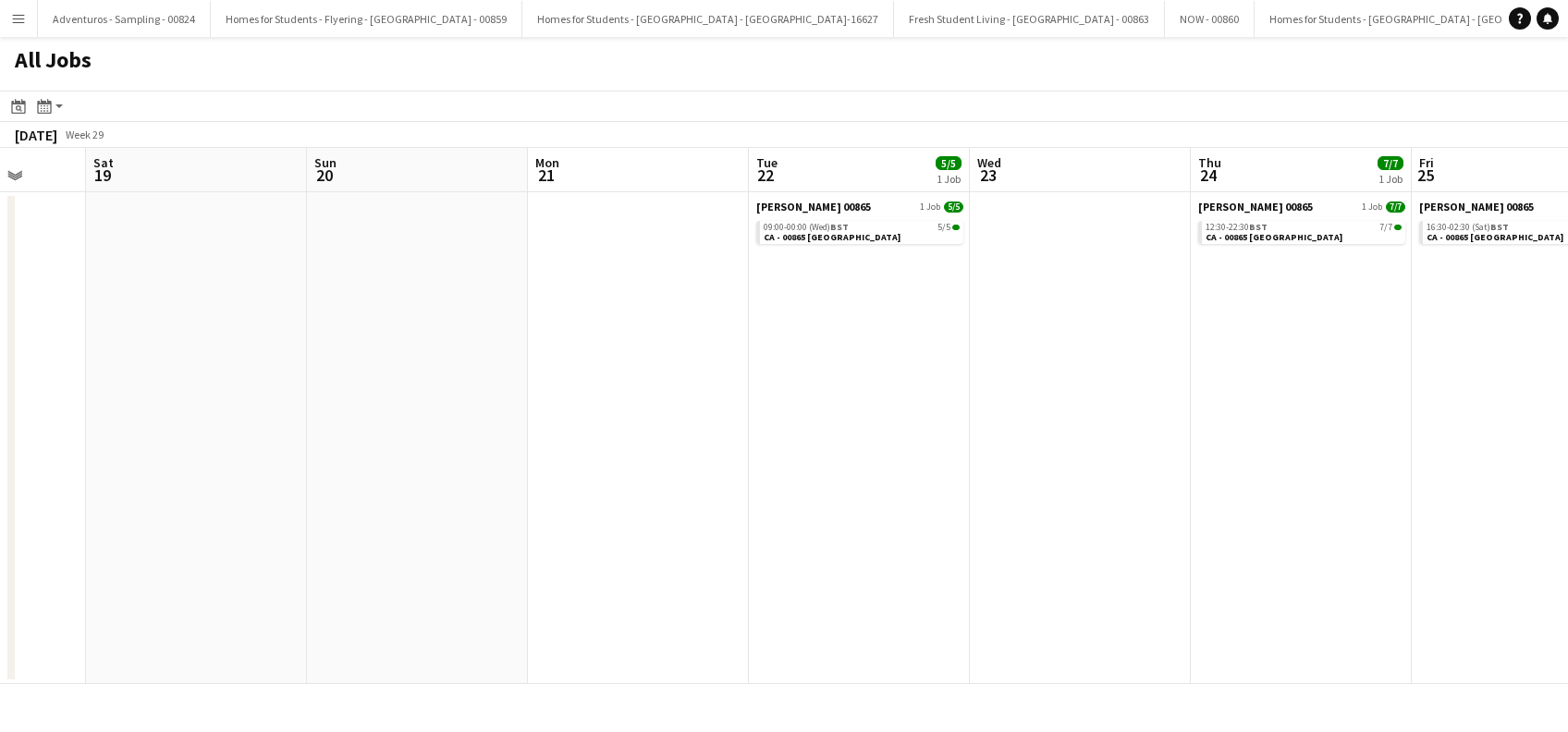
click at [996, 546] on app-all-jobs "All Jobs Date picker AUG 2025 AUG 2025 Monday M Tuesday T Wednesday W Thursday …" at bounding box center [784, 361] width 1568 height 648
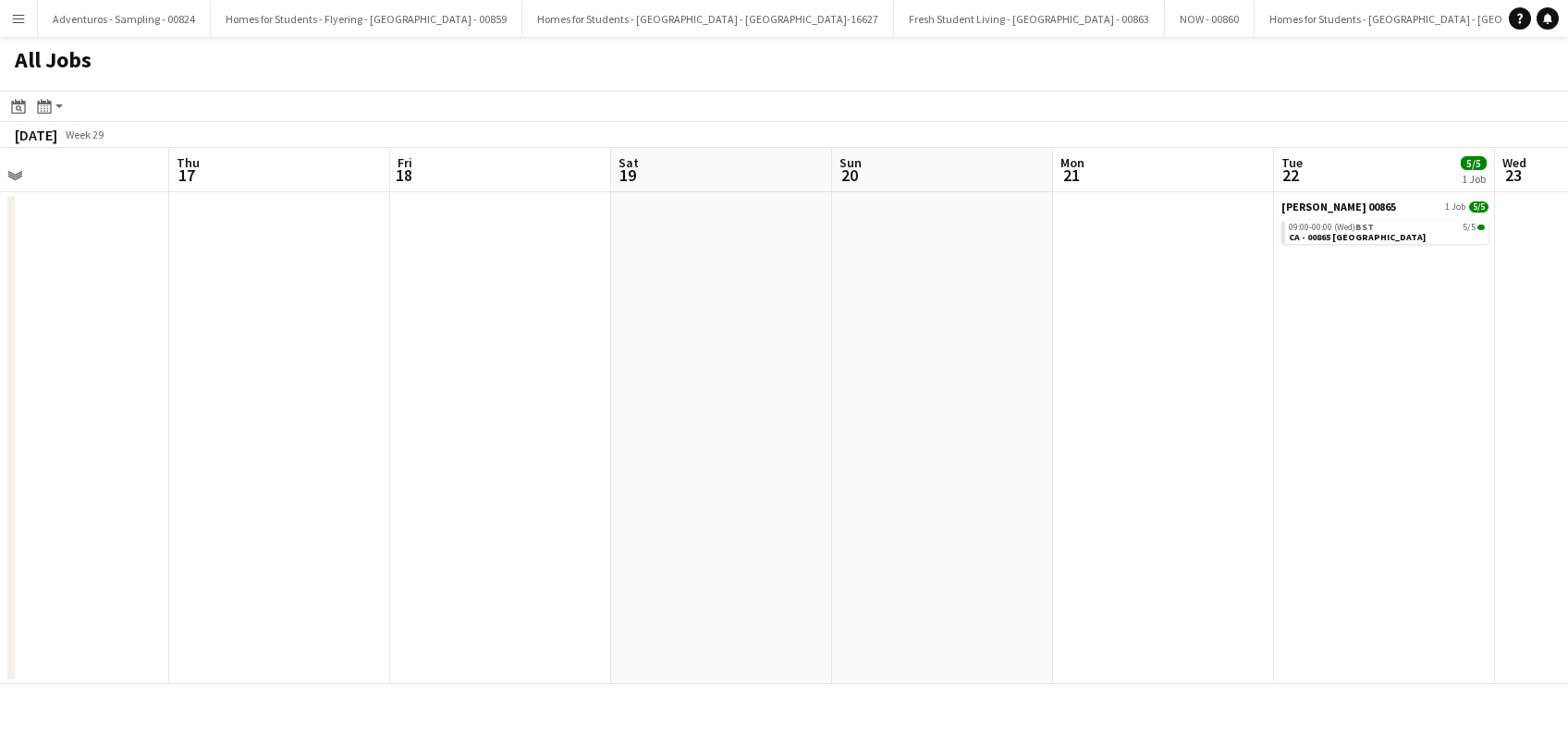
drag, startPoint x: 719, startPoint y: 559, endPoint x: 970, endPoint y: 562, distance: 251.0
click at [1077, 561] on app-calendar-viewport "Mon 14 Tue 15 3/4 1 Job Wed 16 Thu 17 Fri 18 Sat 19 Sun 20 Mon 21 Tue 22 5/5 1 …" at bounding box center [784, 415] width 1568 height 536
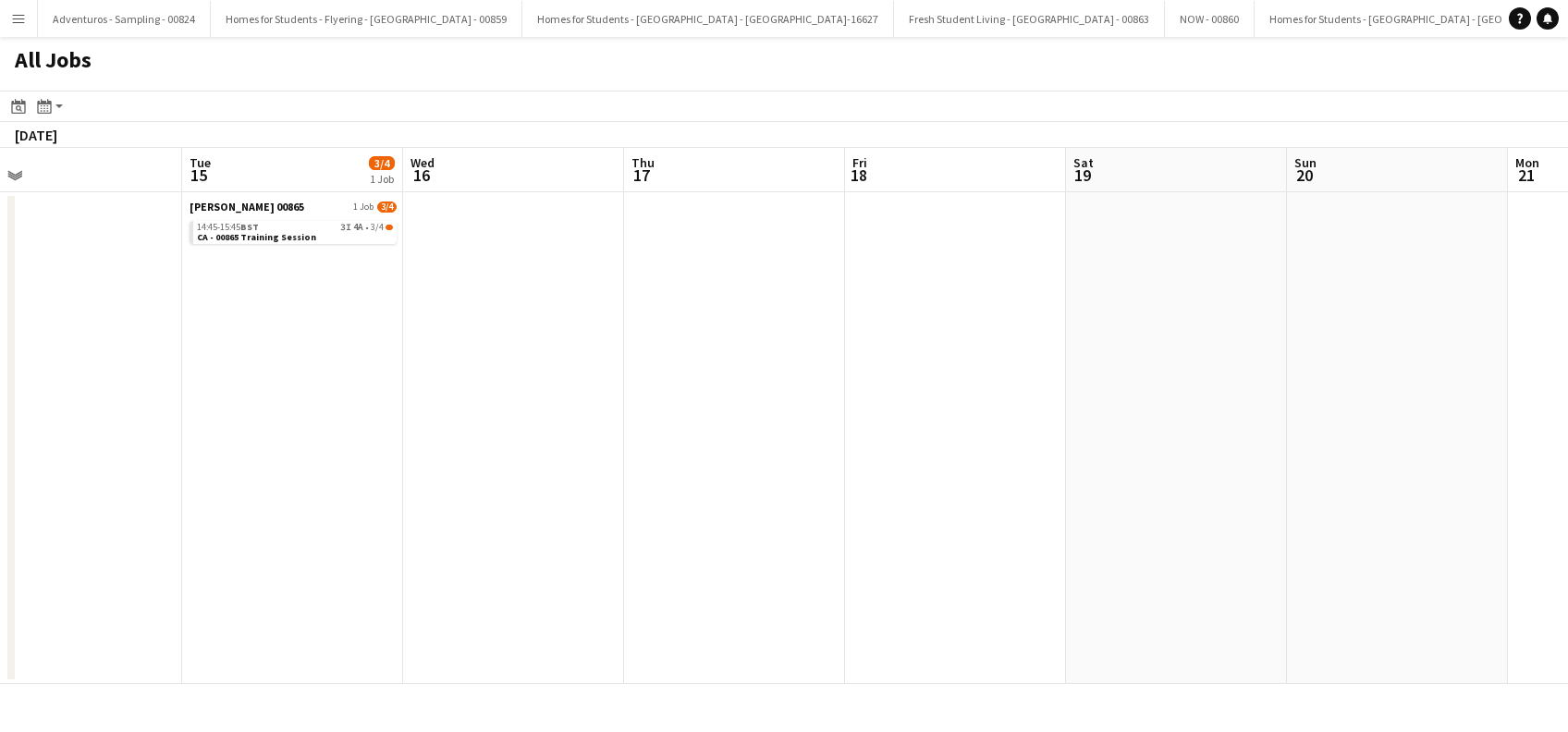
click at [1138, 562] on app-all-jobs "All Jobs Date picker AUG 2025 AUG 2025 Monday M Tuesday T Wednesday W Thursday …" at bounding box center [784, 361] width 1568 height 648
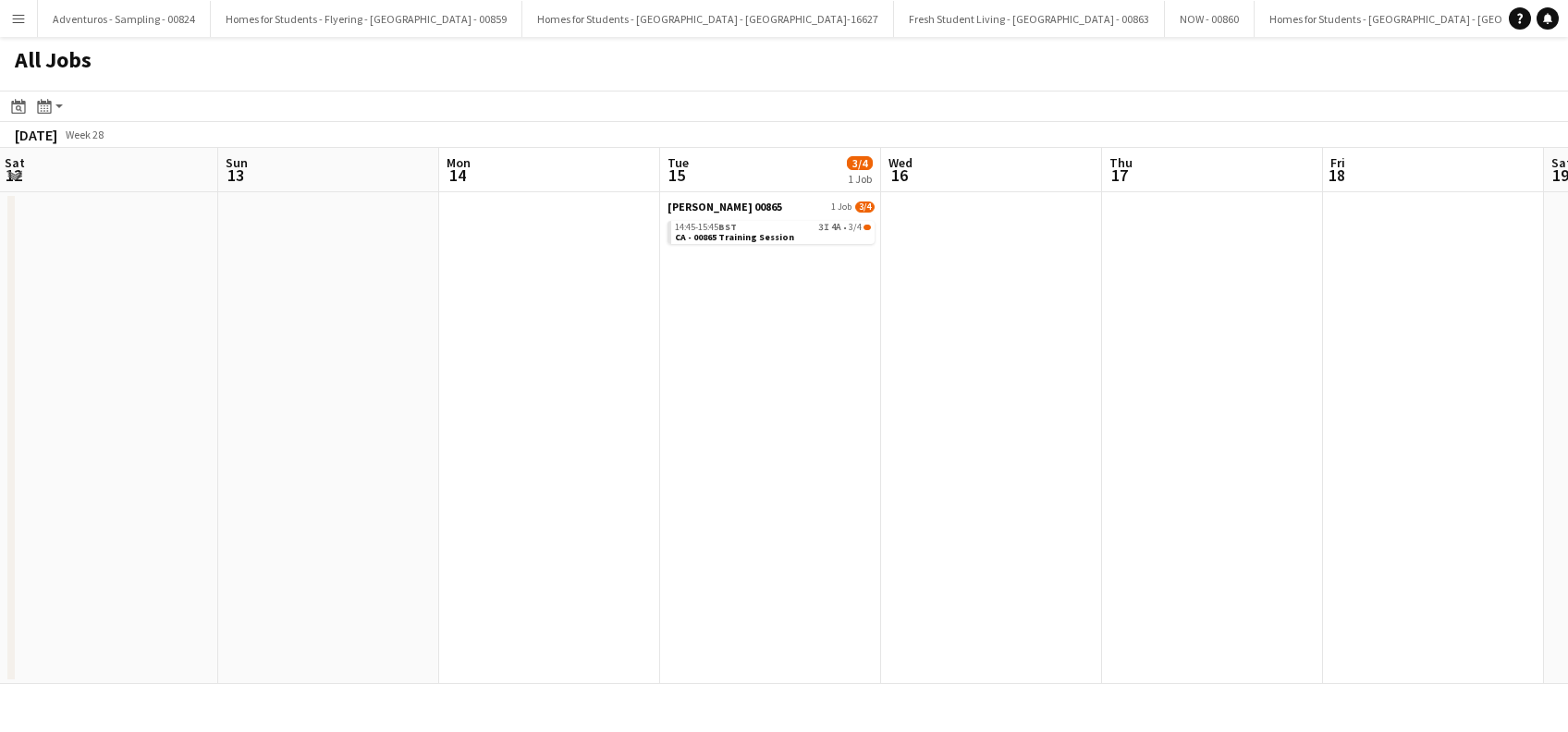
drag, startPoint x: 542, startPoint y: 551, endPoint x: 912, endPoint y: 528, distance: 370.7
click at [912, 528] on app-calendar-viewport "Thu 10 Fri 11 Sat 12 Sun 13 Mon 14 Tue 15 3/4 1 Job Wed 16 Thu 17 Fri 18 Sat 19…" at bounding box center [784, 415] width 1568 height 536
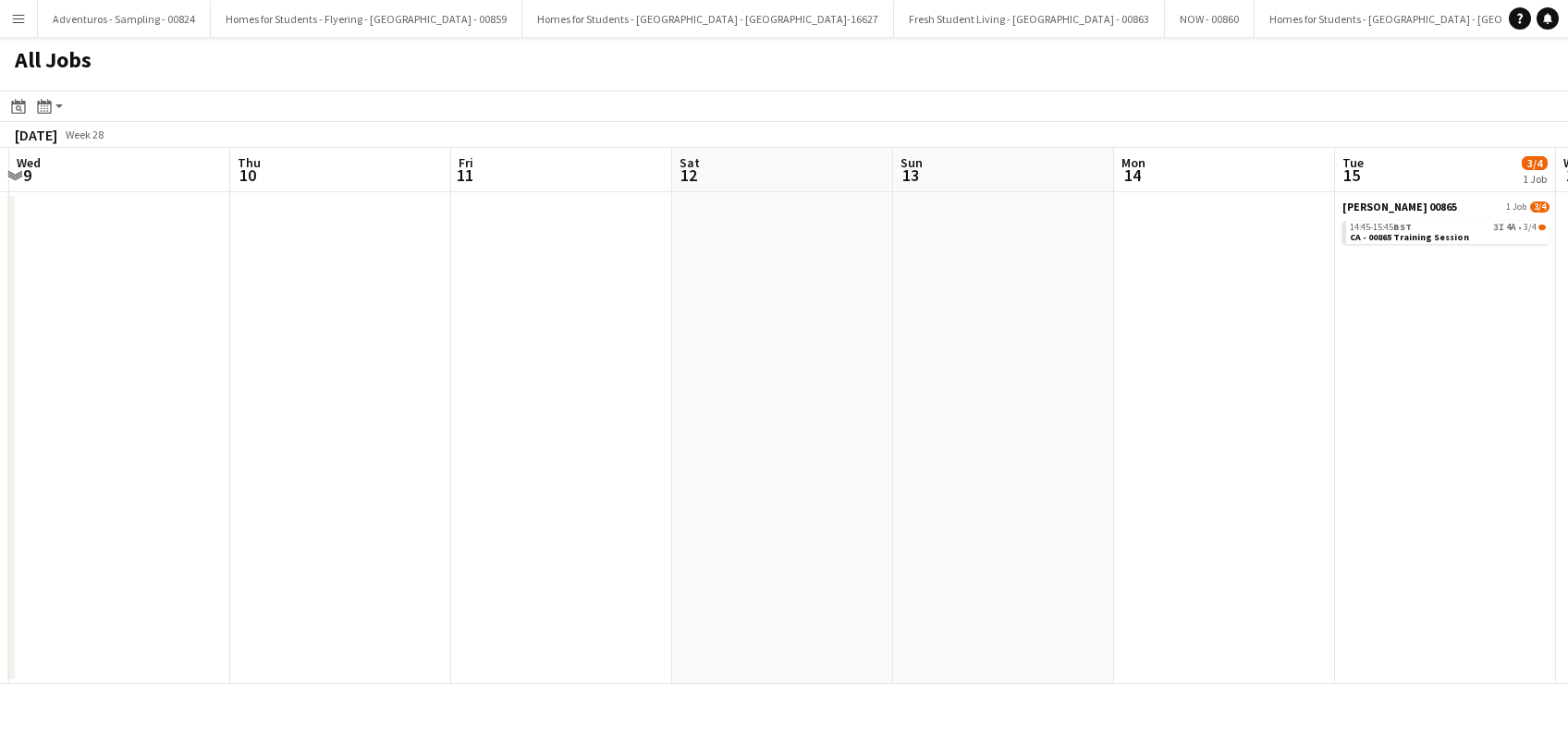
click at [892, 563] on app-all-jobs "All Jobs Date picker AUG 2025 AUG 2025 Monday M Tuesday T Wednesday W Thursday …" at bounding box center [784, 361] width 1568 height 648
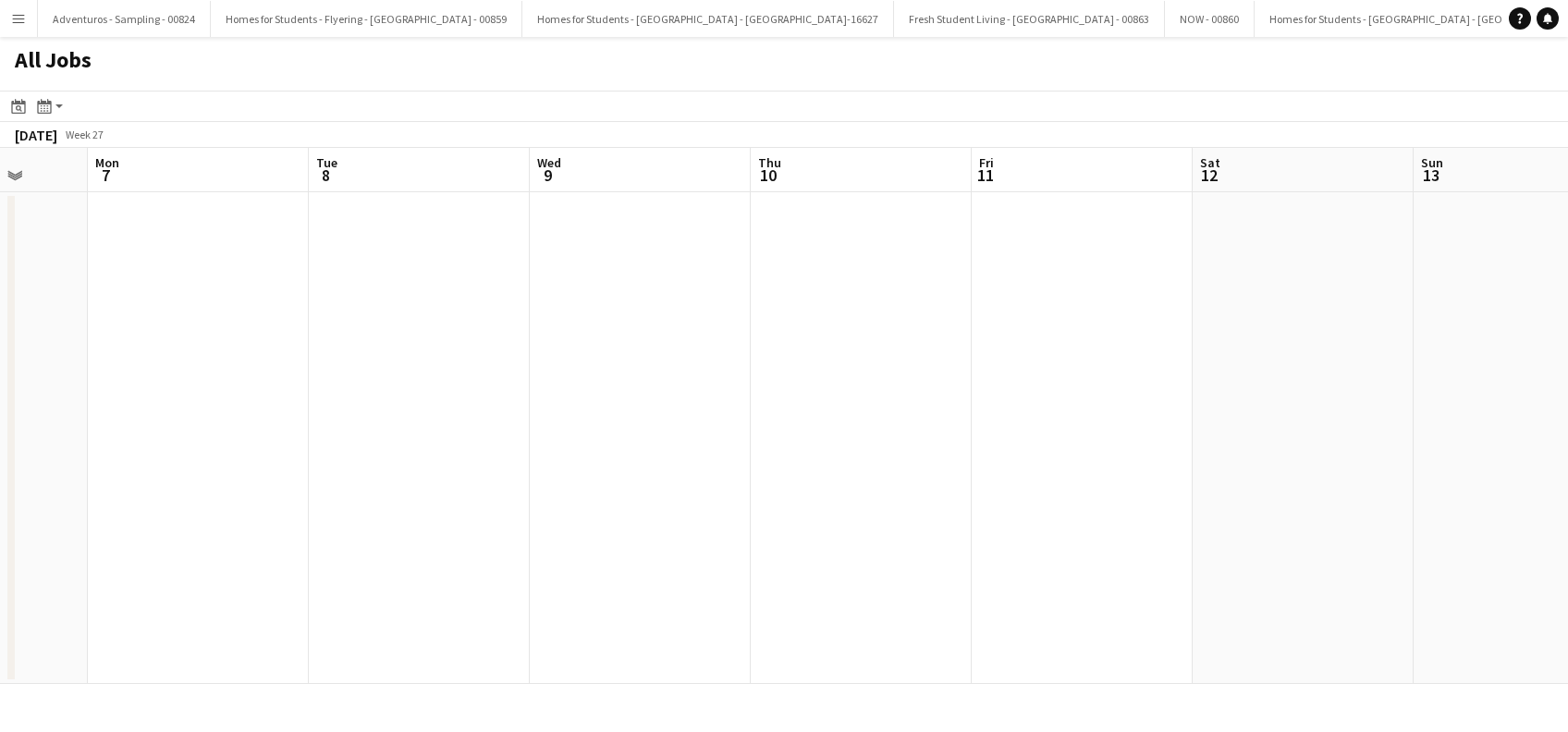
drag, startPoint x: 671, startPoint y: 590, endPoint x: 946, endPoint y: 570, distance: 275.7
click at [971, 570] on app-calendar-viewport "Fri 4 3/3 1 Job Sat 5 6/6 3 Jobs Sun 6 Mon 7 Tue 8 Wed 9 Thu 10 Fri 11 Sat 12 S…" at bounding box center [784, 415] width 1568 height 536
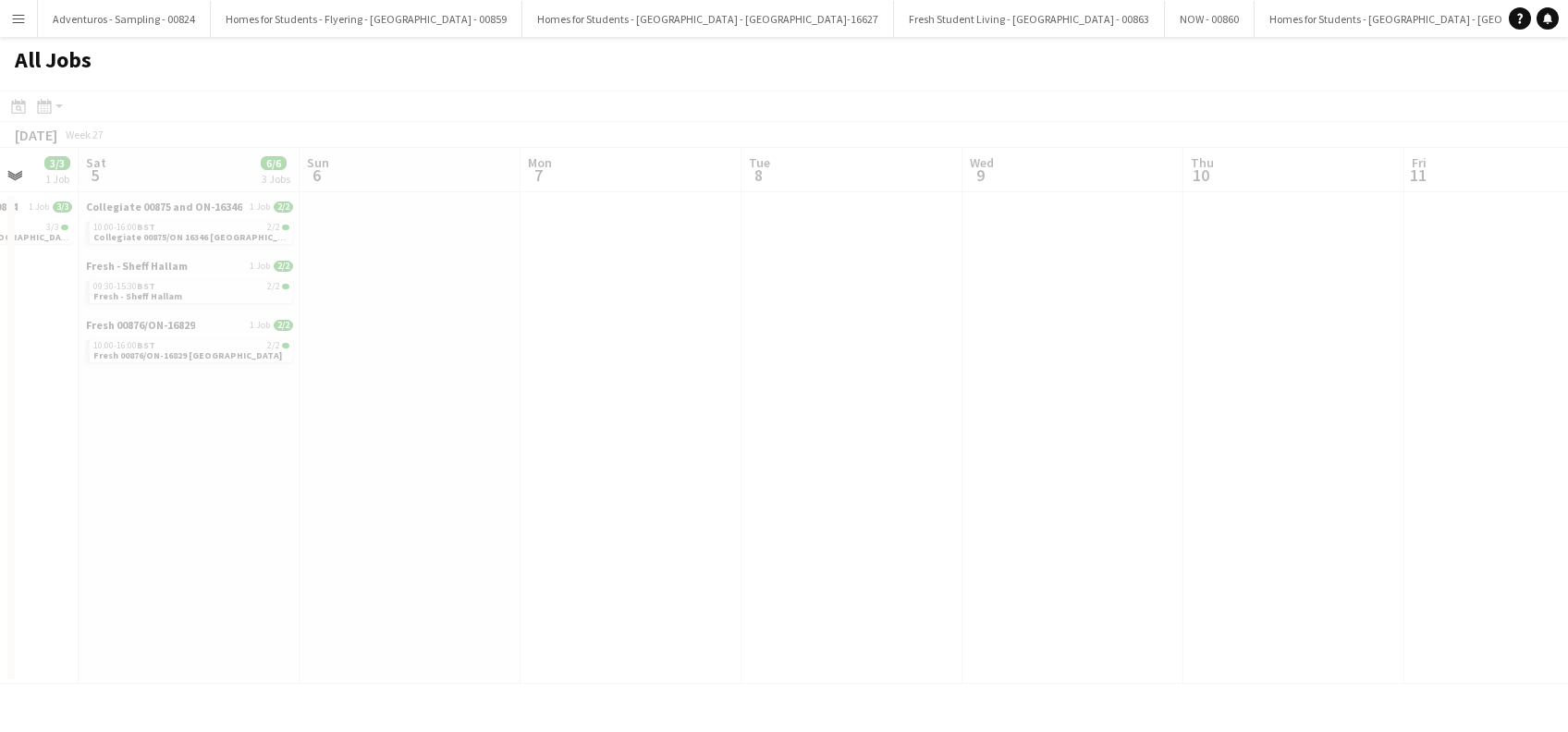
drag, startPoint x: 892, startPoint y: 581, endPoint x: 580, endPoint y: 590, distance: 312.1
click at [988, 578] on app-all-jobs "All Jobs Date picker AUG 2025 AUG 2025 Monday M Tuesday T Wednesday W Thursday …" at bounding box center [784, 361] width 1568 height 648
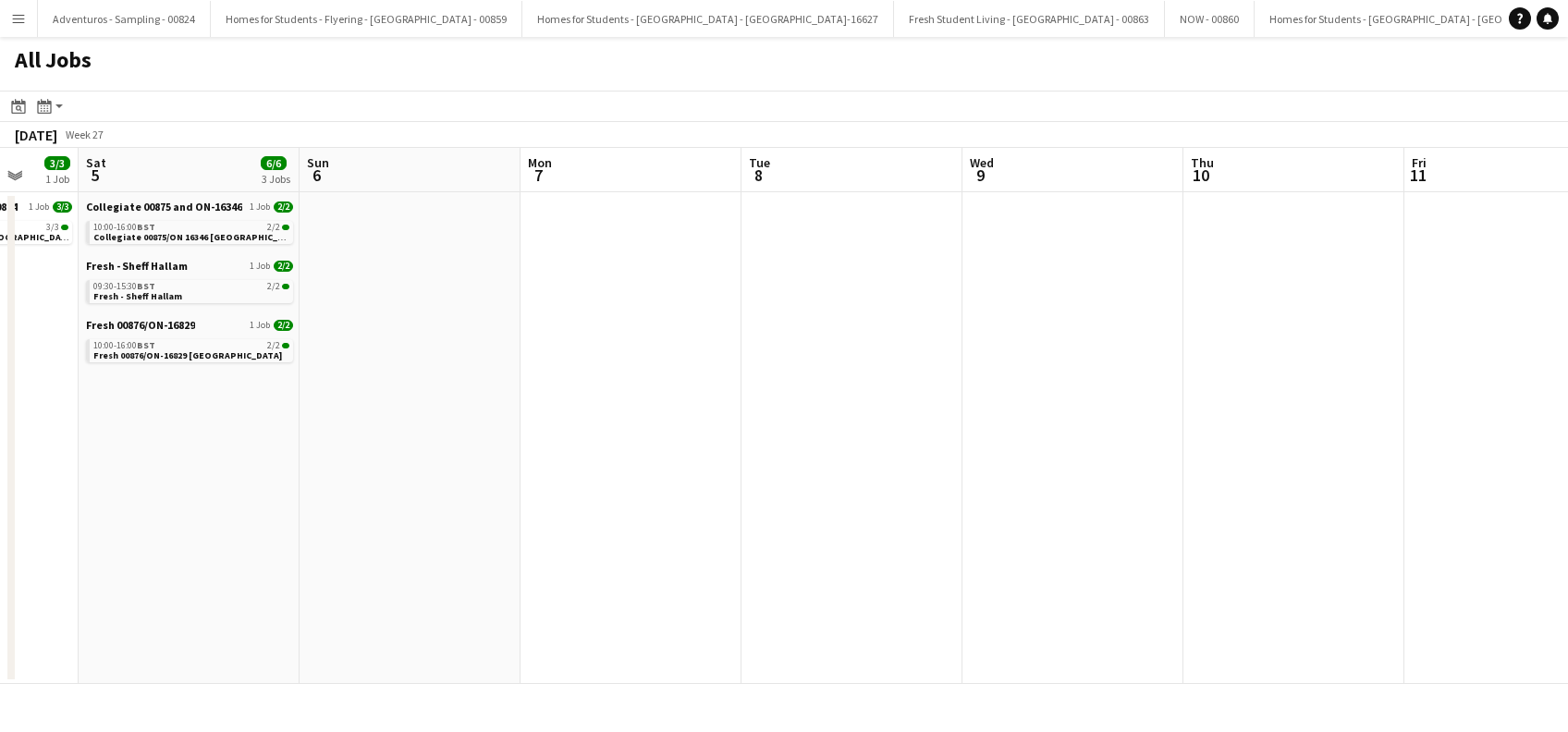
scroll to position [0, 551]
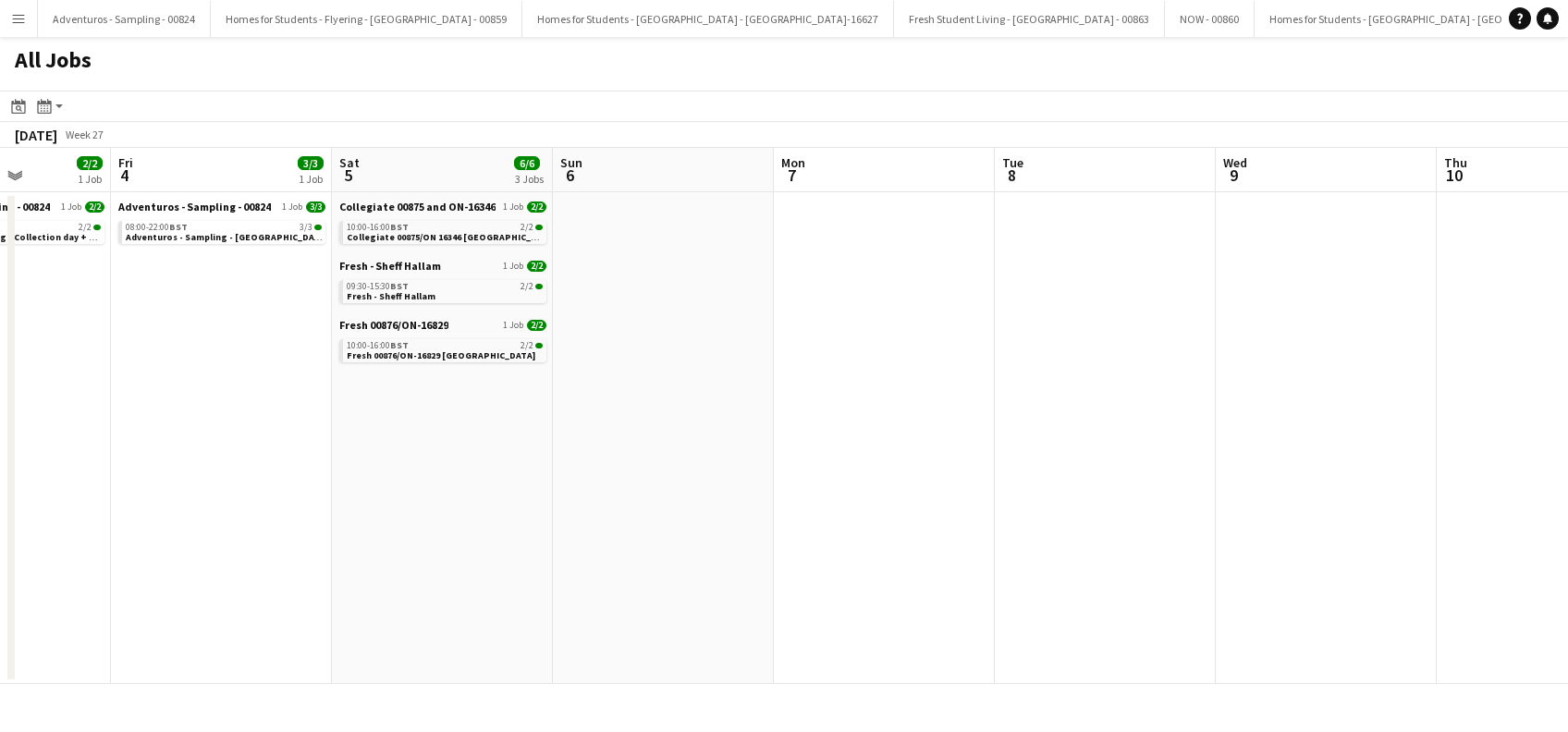
click at [895, 584] on app-calendar-viewport "Tue 1 2/2 1 Job Wed 2 2/2 1 Job Thu 3 2/2 1 Job Fri 4 3/3 1 Job Sat 5 6/6 3 Job…" at bounding box center [784, 415] width 1568 height 536
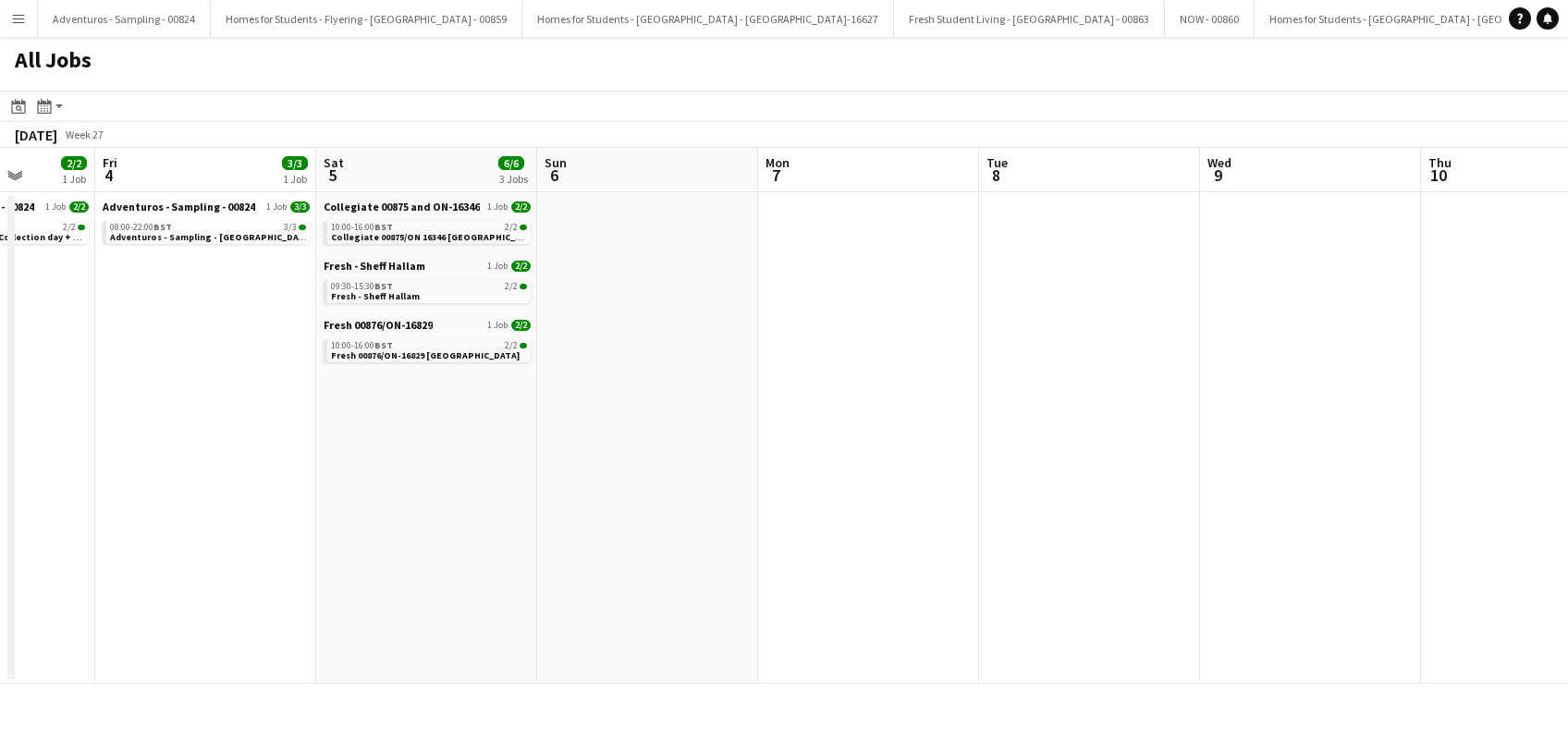
scroll to position [0, 439]
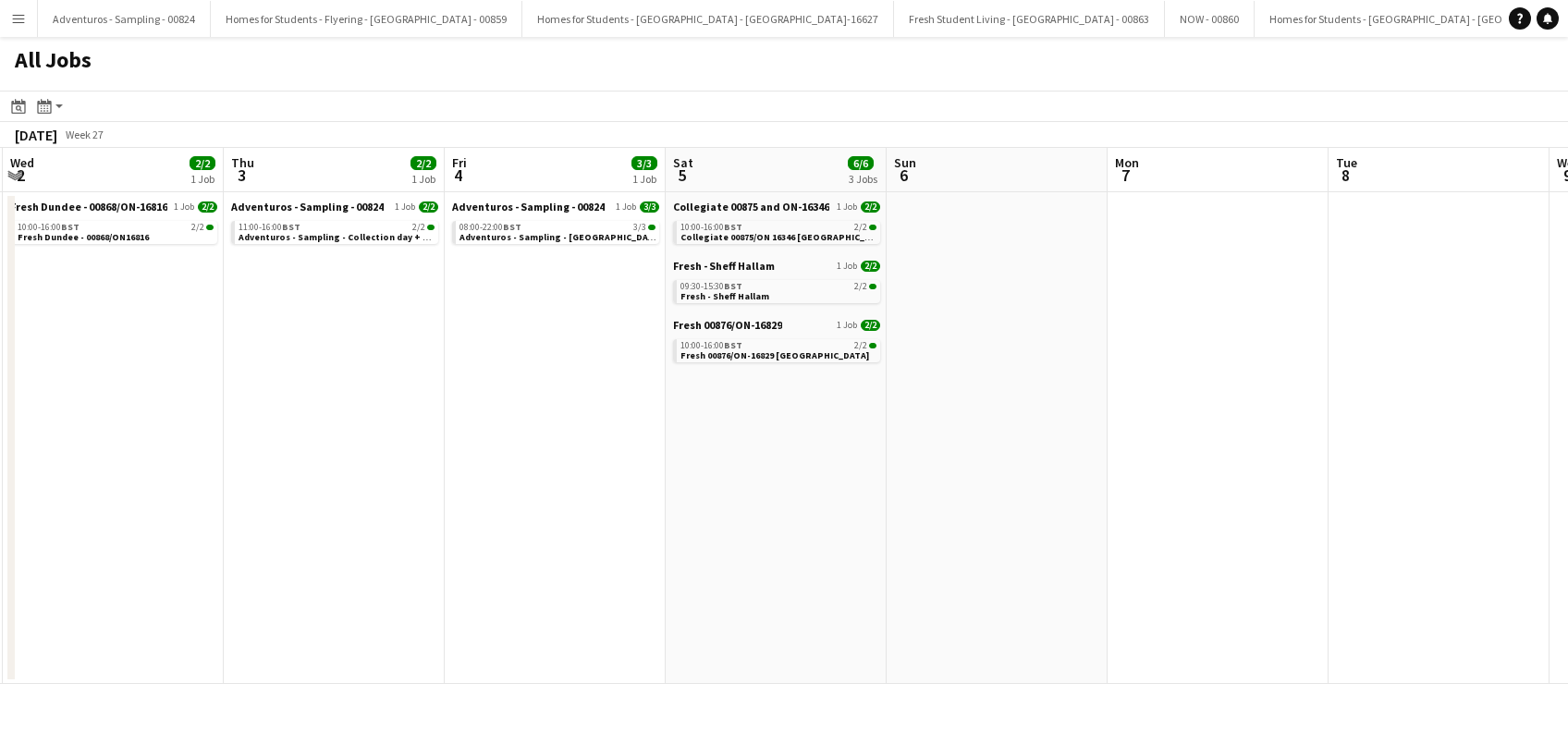
drag, startPoint x: 391, startPoint y: 504, endPoint x: 725, endPoint y: 503, distance: 334.0
click at [725, 503] on app-calendar-viewport "Mon 30 2/2 2 Jobs Tue 1 2/2 1 Job Wed 2 2/2 1 Job Thu 3 2/2 1 Job Fri 4 3/3 1 J…" at bounding box center [784, 415] width 1568 height 536
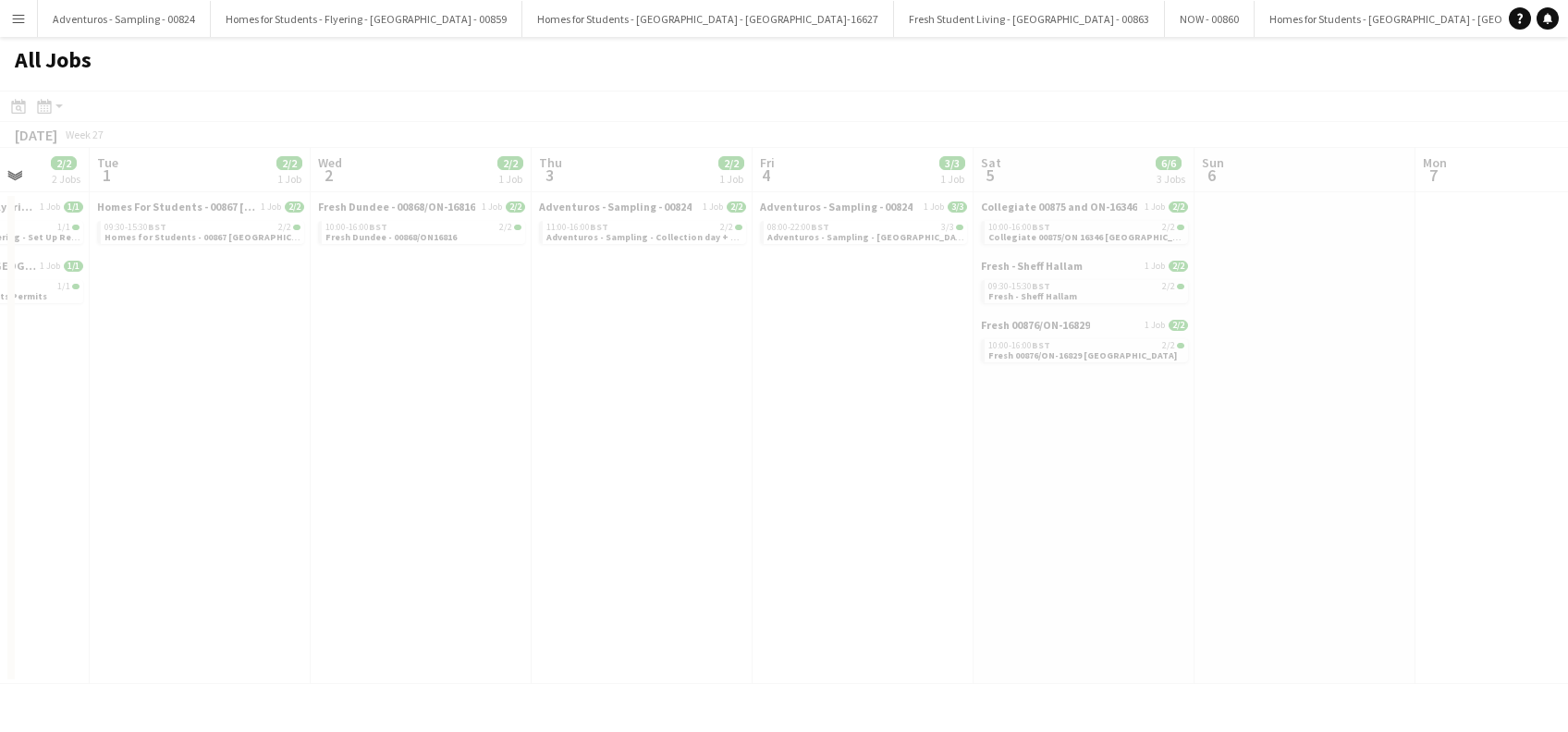
drag, startPoint x: 328, startPoint y: 474, endPoint x: 719, endPoint y: 503, distance: 392.1
click at [719, 503] on app-calendar-viewport "Sat 28 Sun 29 2/2 1 Job Mon 30 2/2 2 Jobs Tue 1 2/2 1 Job Wed 2 2/2 1 Job Thu 3…" at bounding box center [784, 415] width 1568 height 536
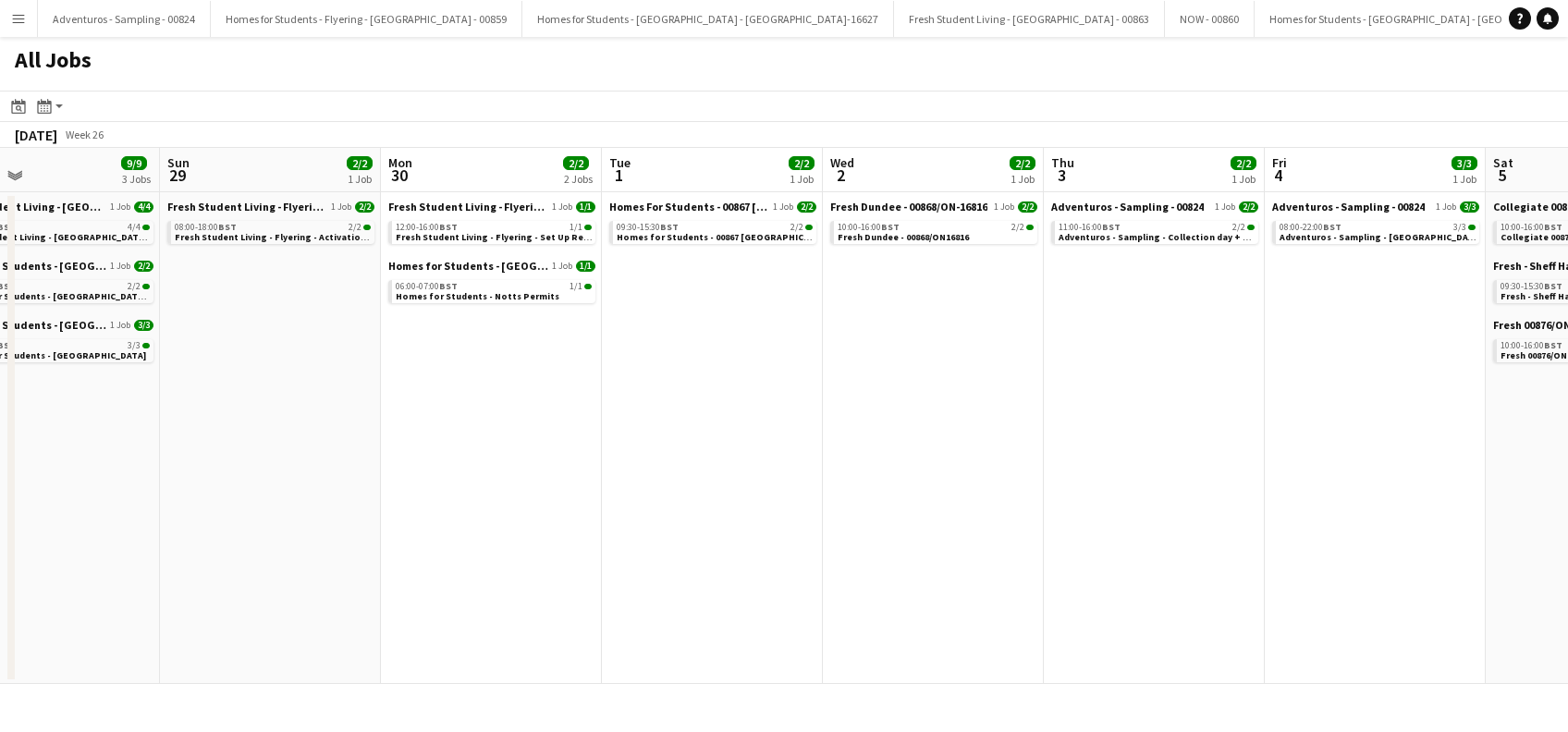
scroll to position [0, 460]
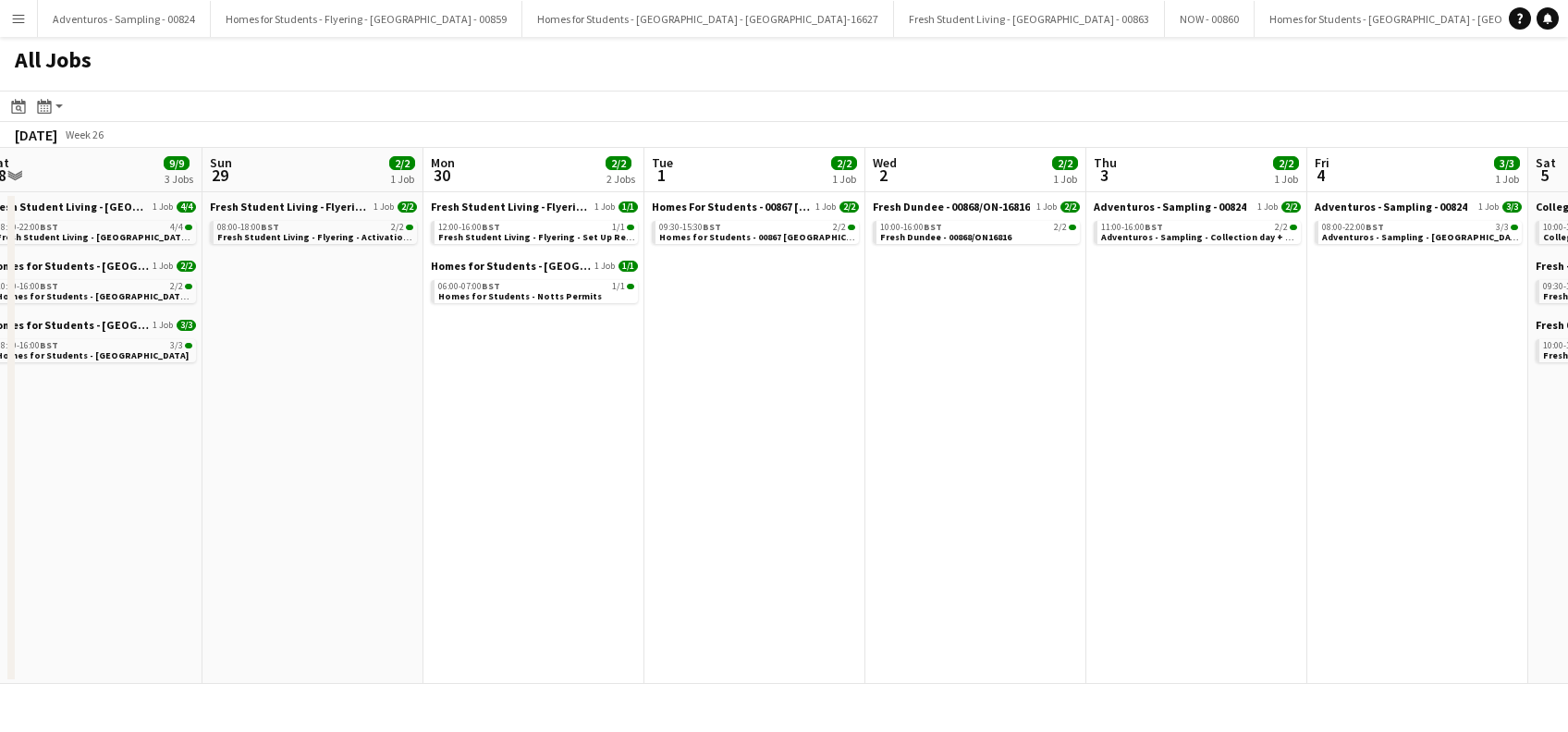
drag, startPoint x: 521, startPoint y: 496, endPoint x: 990, endPoint y: 466, distance: 470.0
click at [990, 466] on app-calendar-viewport "Thu 26 1/1 1 Job Fri 27 9/10 4 Jobs Sat 28 9/9 3 Jobs Sun 29 2/2 1 Job Mon 30 2…" at bounding box center [784, 415] width 1568 height 536
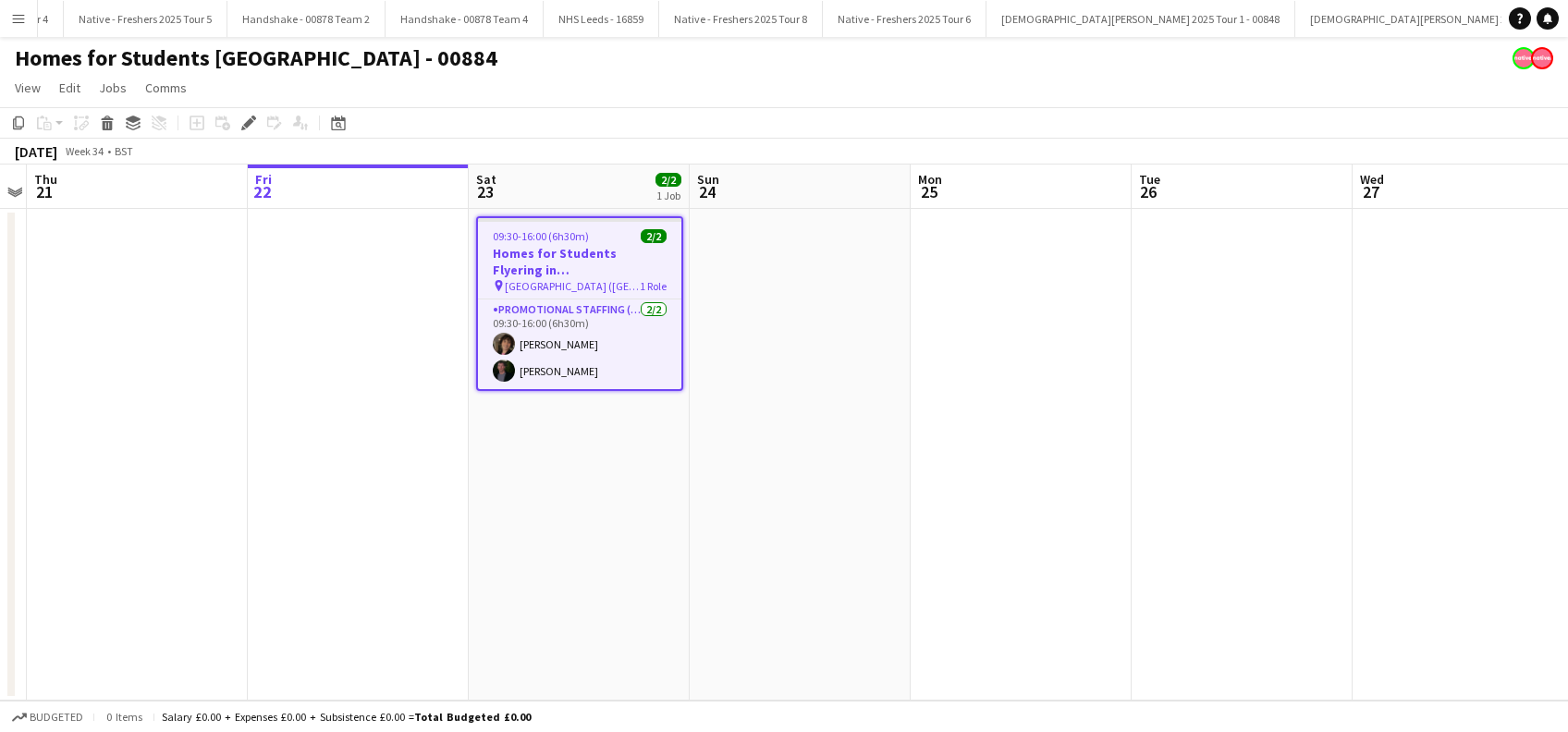
scroll to position [0, 5821]
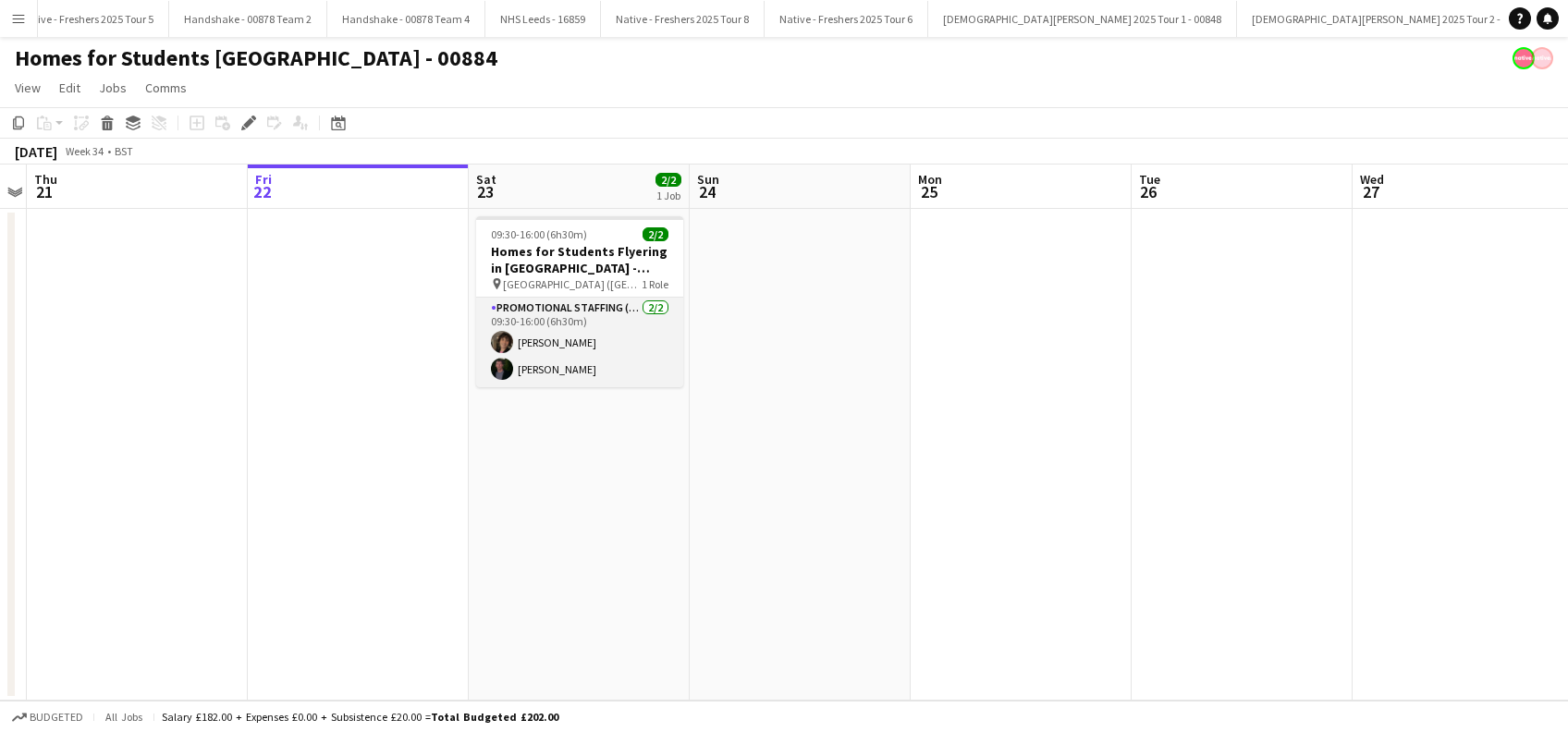
click at [540, 371] on app-card-role "Promotional Staffing (Brand Ambassadors) [DATE] 09:30-16:00 (6h30m) [PERSON_NAM…" at bounding box center [579, 342] width 207 height 90
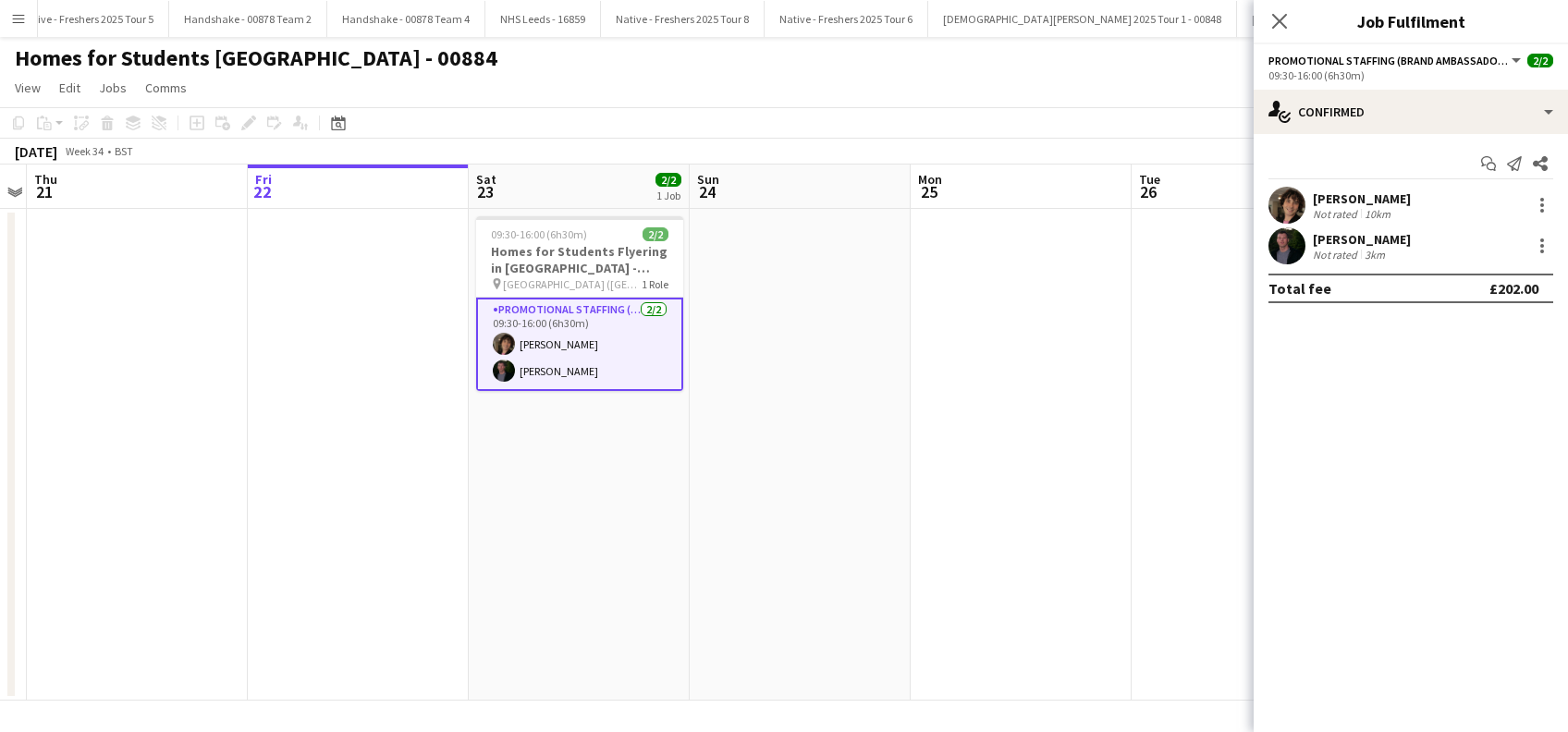
click at [1383, 241] on div "[PERSON_NAME]" at bounding box center [1362, 239] width 98 height 16
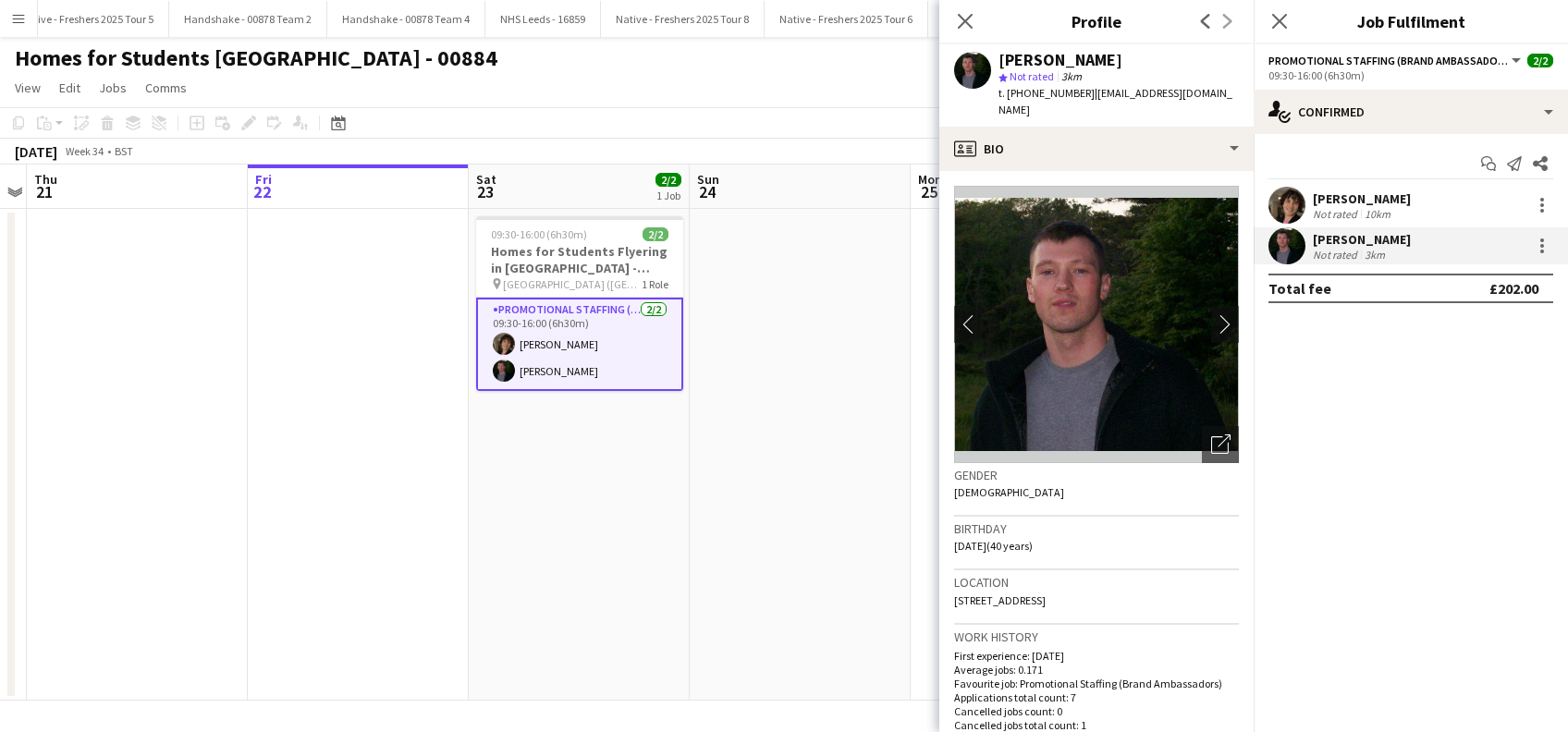
drag, startPoint x: 1023, startPoint y: 112, endPoint x: 998, endPoint y: 63, distance: 55.0
click at [998, 63] on div "[PERSON_NAME] star Not rated 3km t. [PHONE_NUMBER] | [EMAIL_ADDRESS][DOMAIN_NAM…" at bounding box center [1118, 85] width 241 height 67
copy div "[PERSON_NAME] star Not rated 3km t. [PHONE_NUMBER] | [EMAIL_ADDRESS][DOMAIN_NAM…"
